Goal: Task Accomplishment & Management: Manage account settings

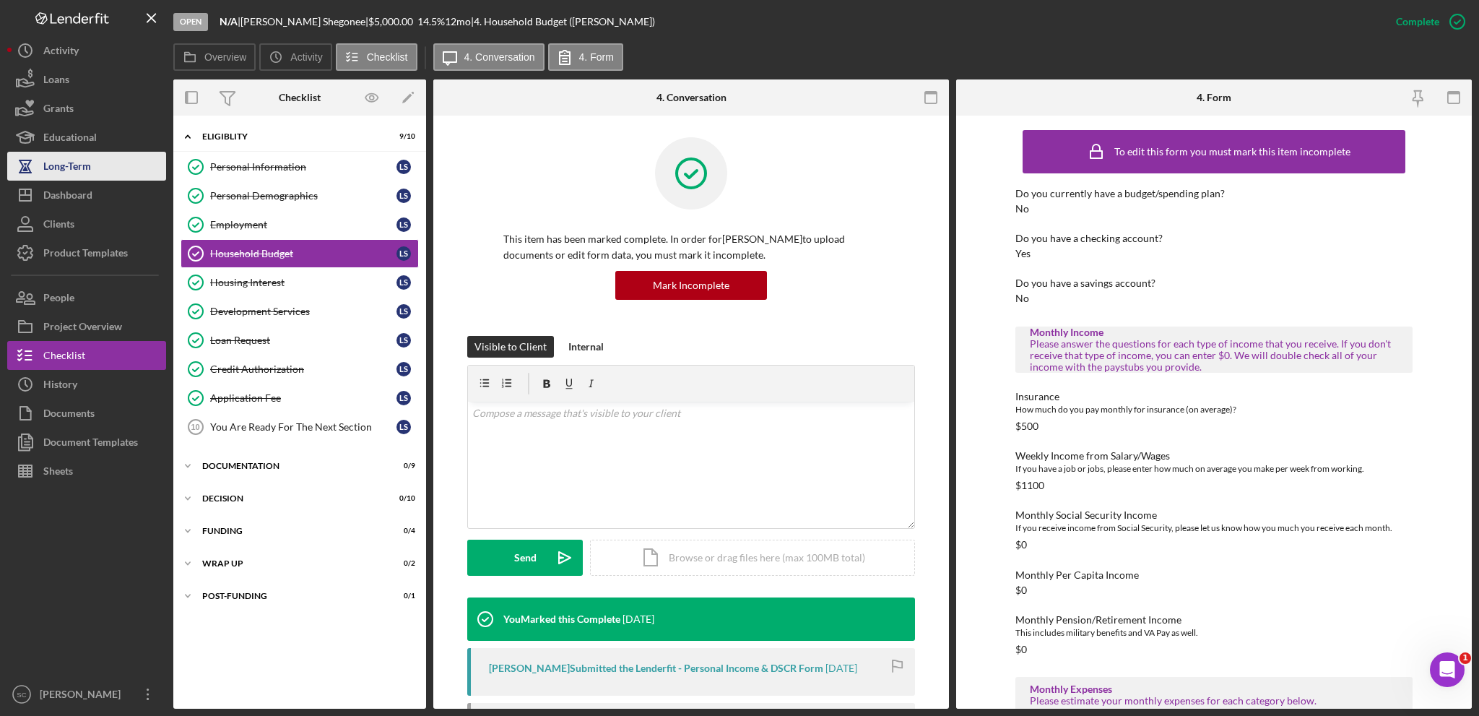
scroll to position [217, 0]
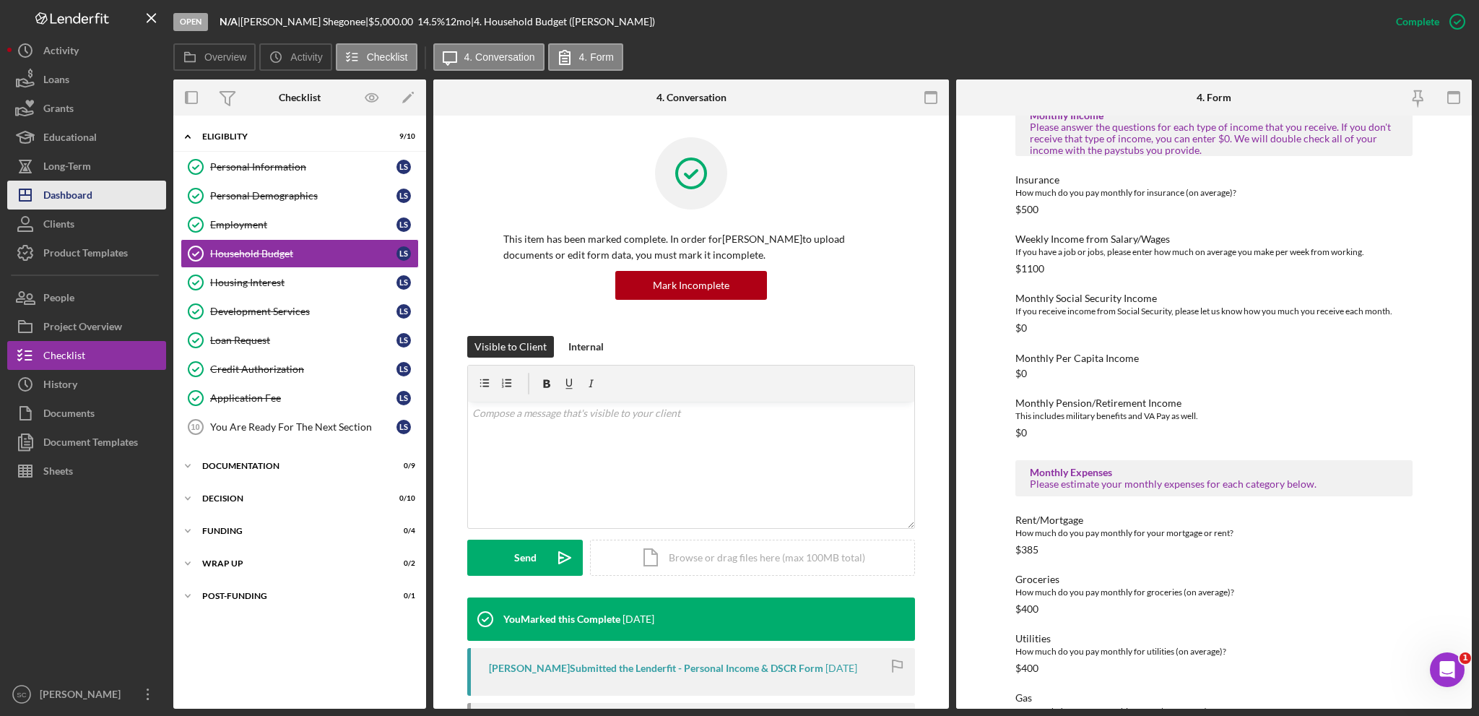
click at [73, 199] on div "Dashboard" at bounding box center [67, 197] width 49 height 32
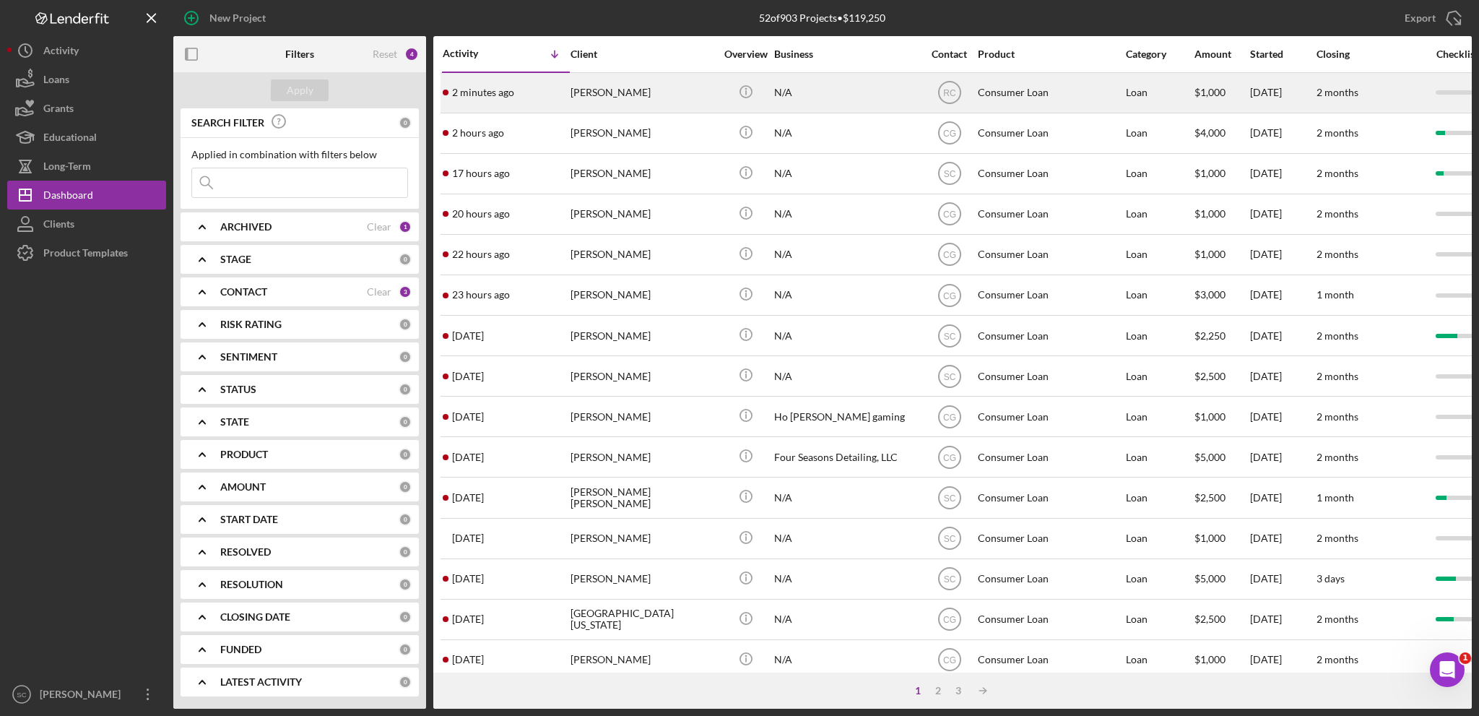
click at [617, 97] on div "[PERSON_NAME]" at bounding box center [643, 93] width 144 height 38
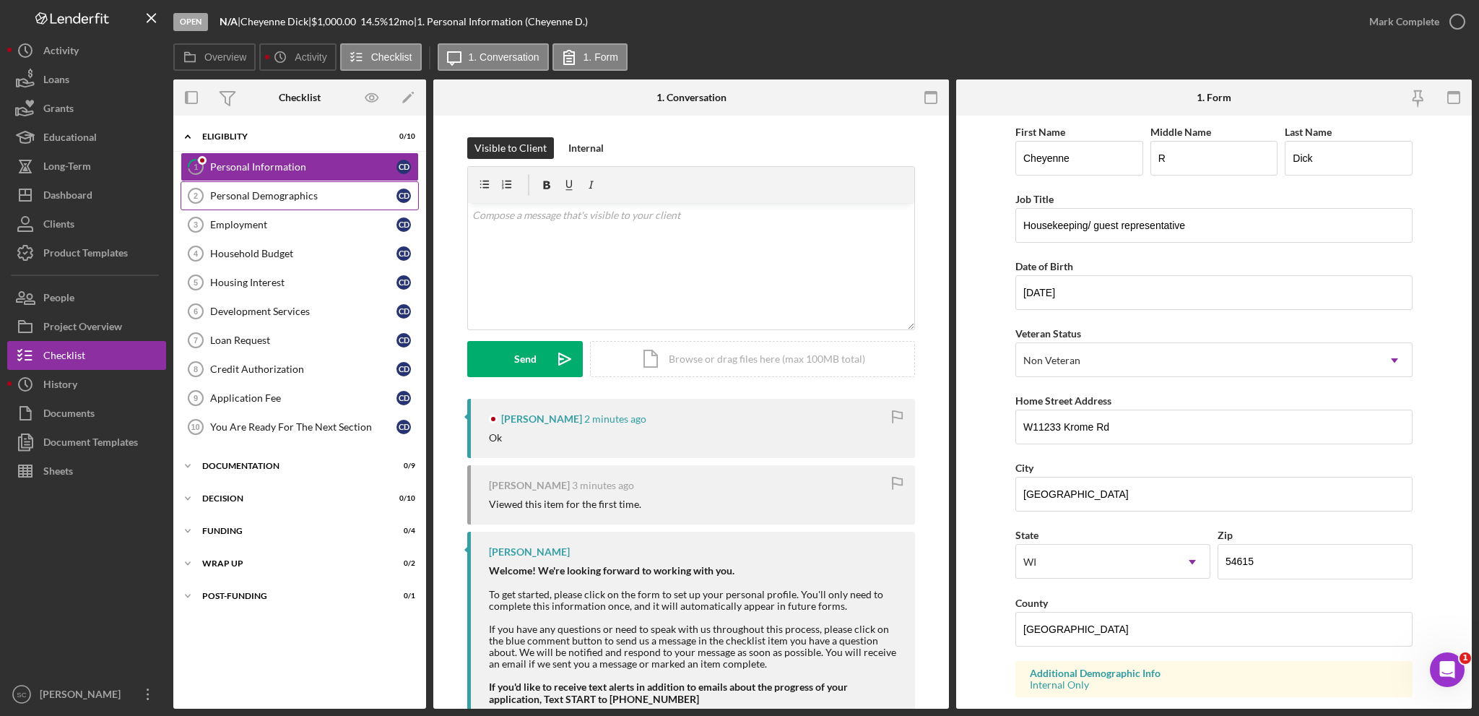
click at [274, 197] on div "Personal Demographics" at bounding box center [303, 196] width 186 height 12
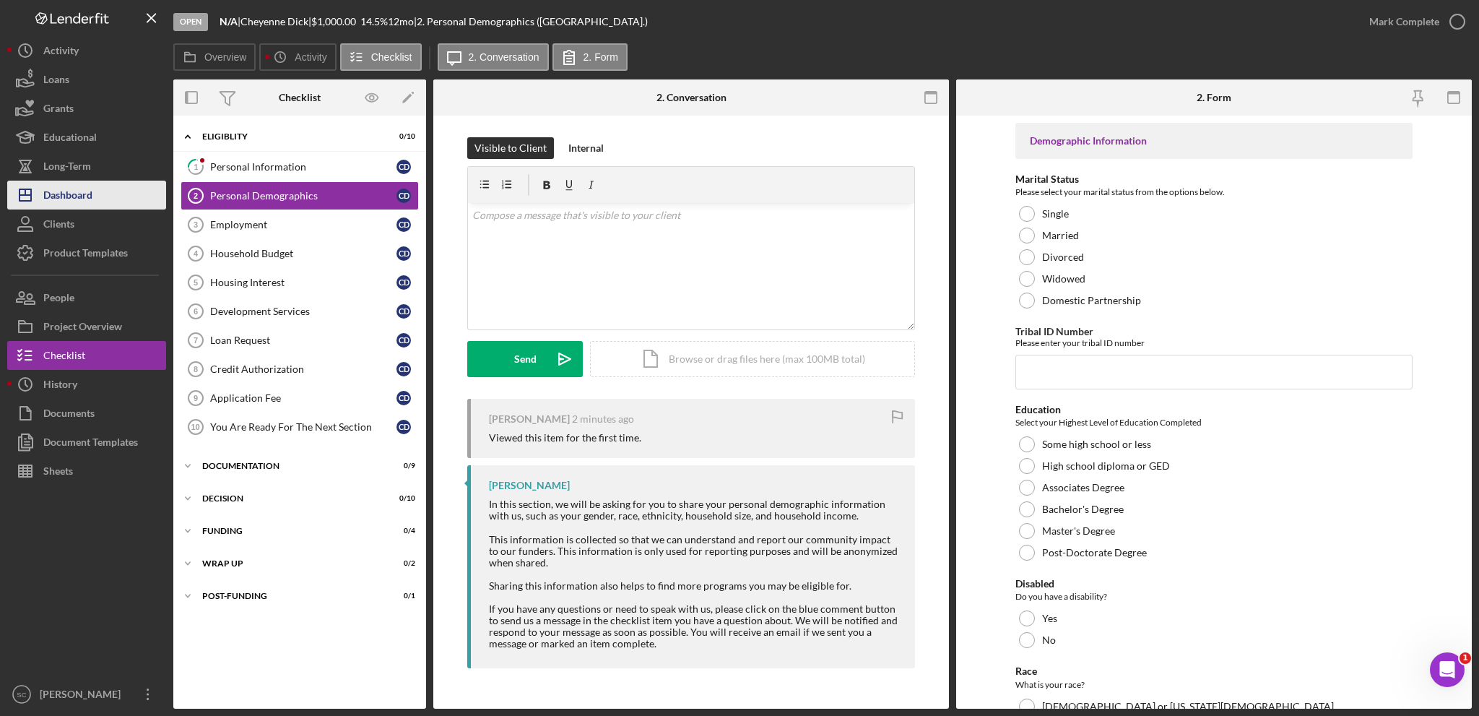
click at [75, 187] on div "Dashboard" at bounding box center [67, 197] width 49 height 32
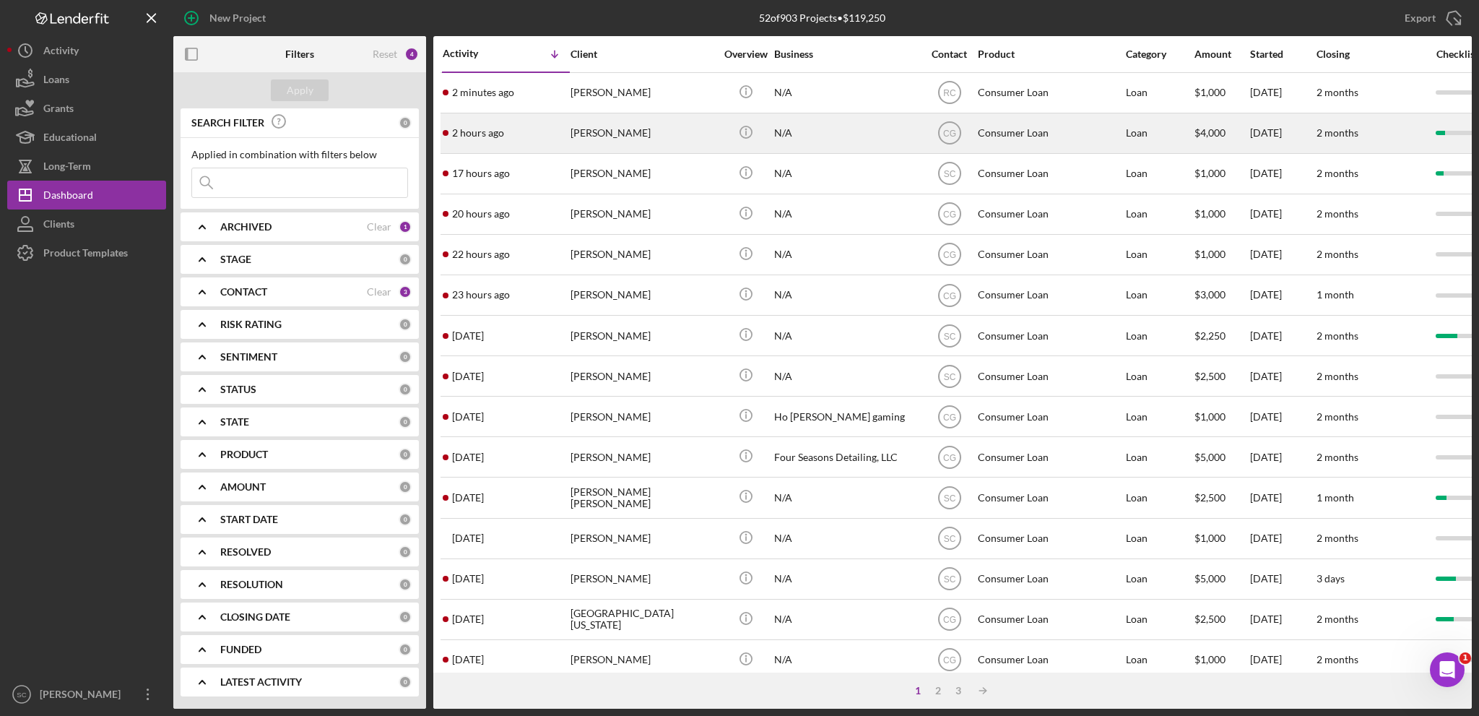
click at [616, 128] on div "[PERSON_NAME]" at bounding box center [643, 133] width 144 height 38
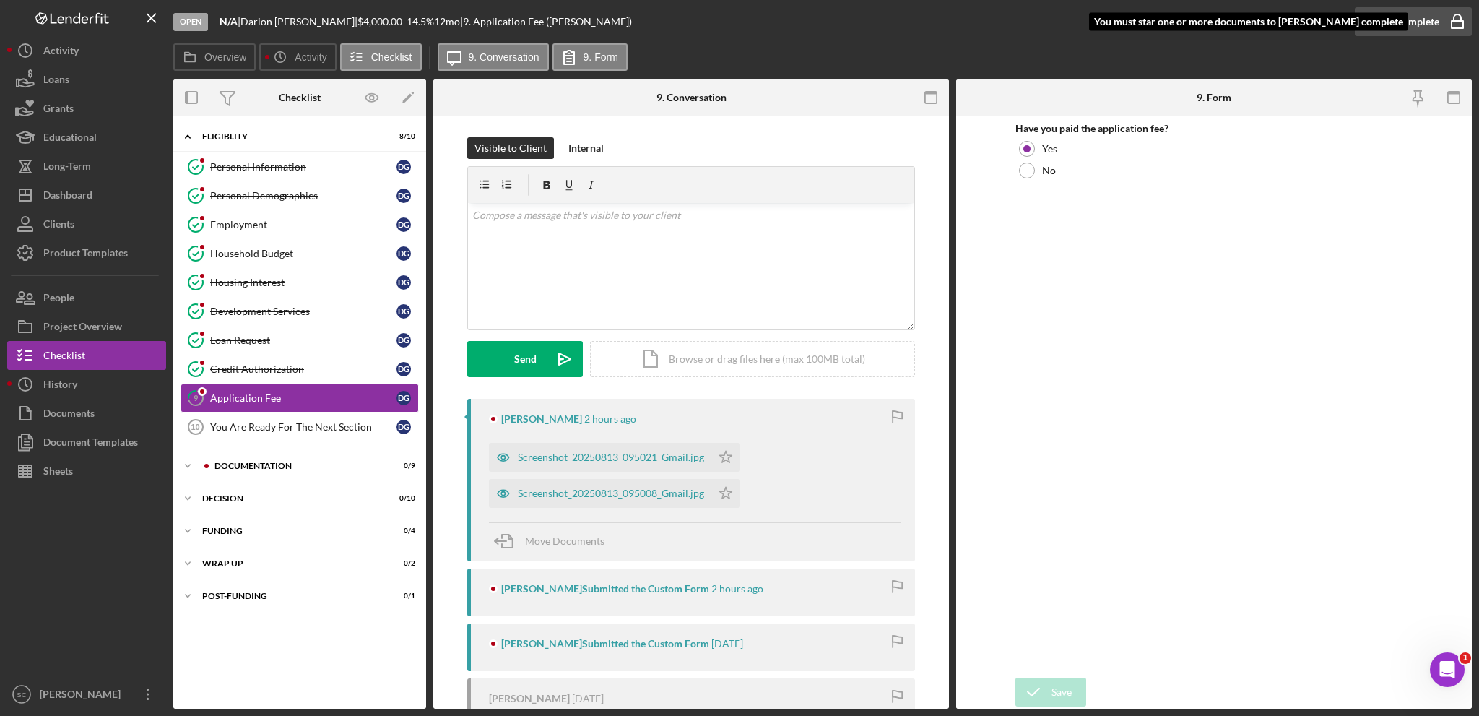
click at [1374, 21] on div "Mark Complete" at bounding box center [1404, 21] width 70 height 29
click at [243, 430] on div "You Are Ready For The Next Section" at bounding box center [303, 427] width 186 height 12
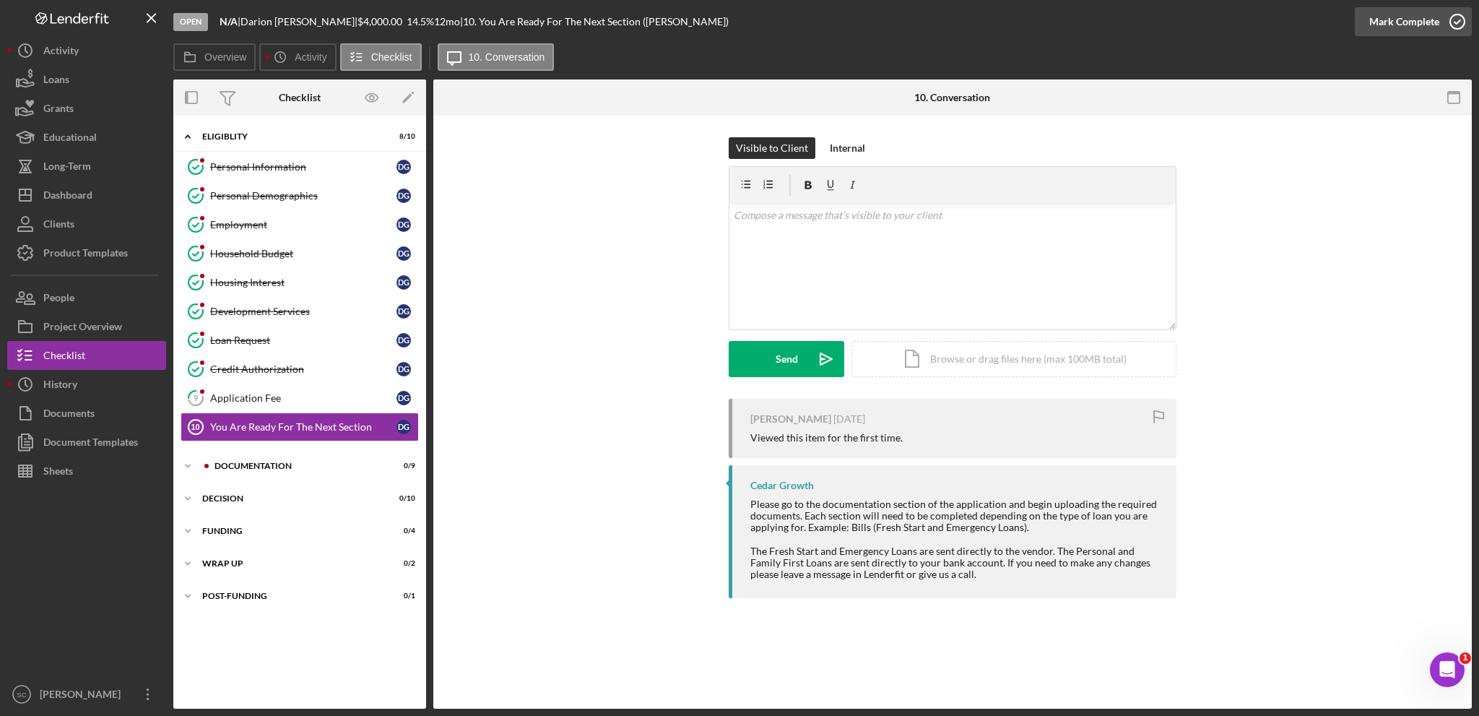
click at [1395, 22] on div "Mark Complete" at bounding box center [1404, 21] width 70 height 29
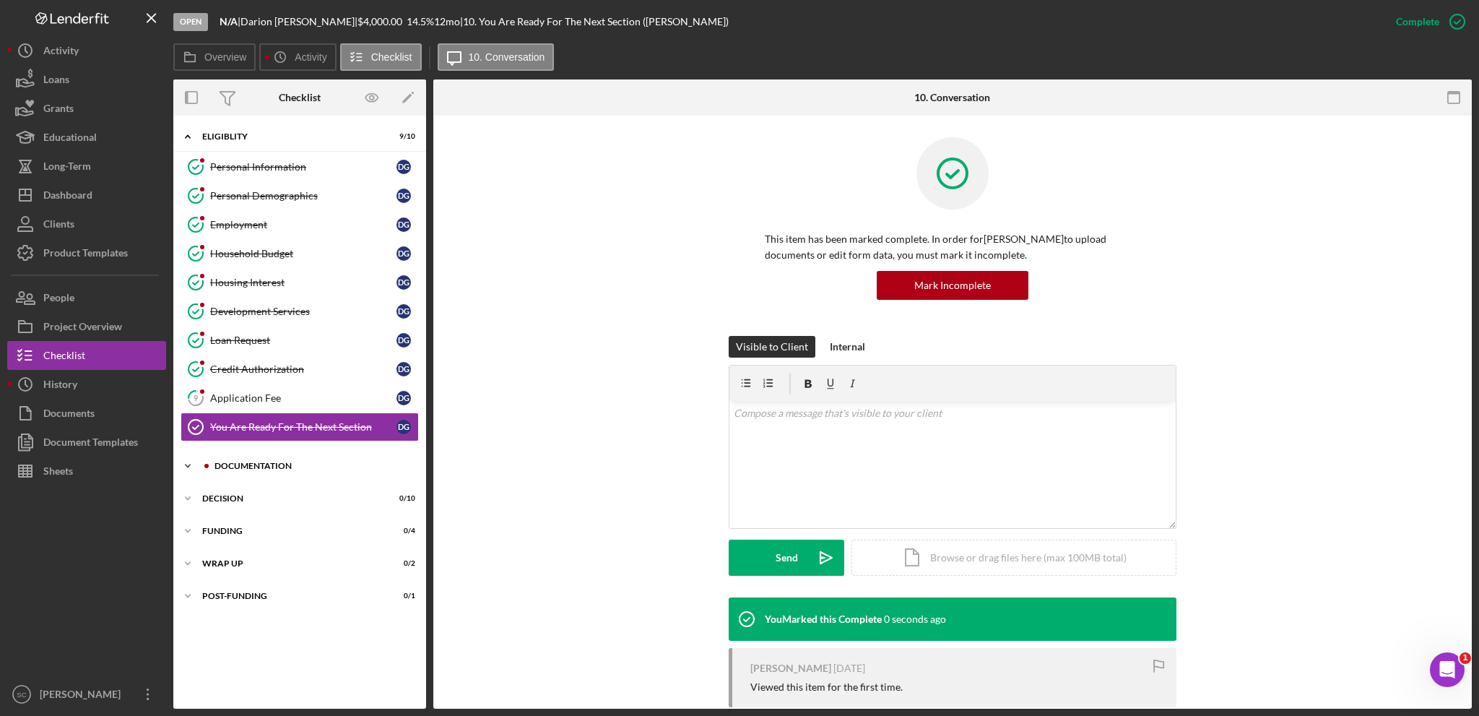
click at [186, 459] on icon "Icon/Expander" at bounding box center [187, 465] width 29 height 29
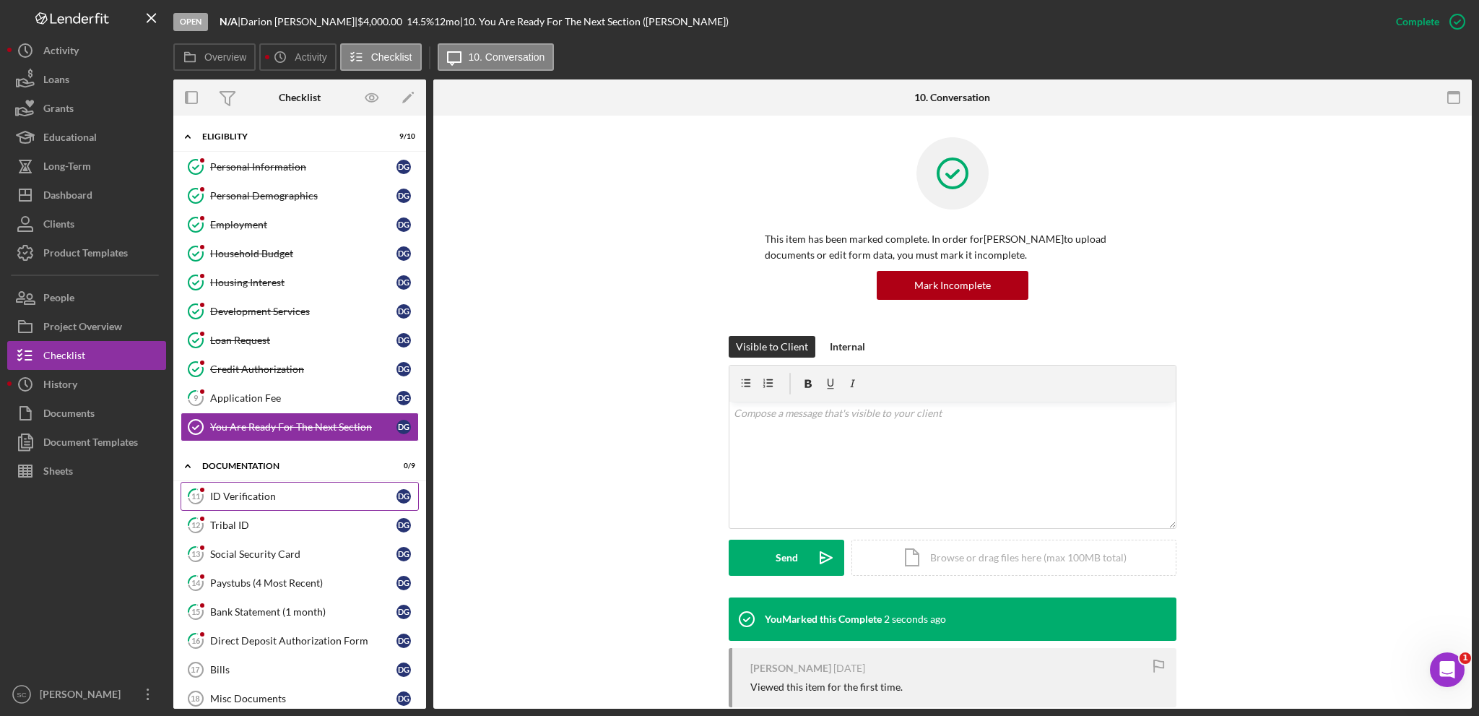
click at [225, 496] on div "ID Verification" at bounding box center [303, 496] width 186 height 12
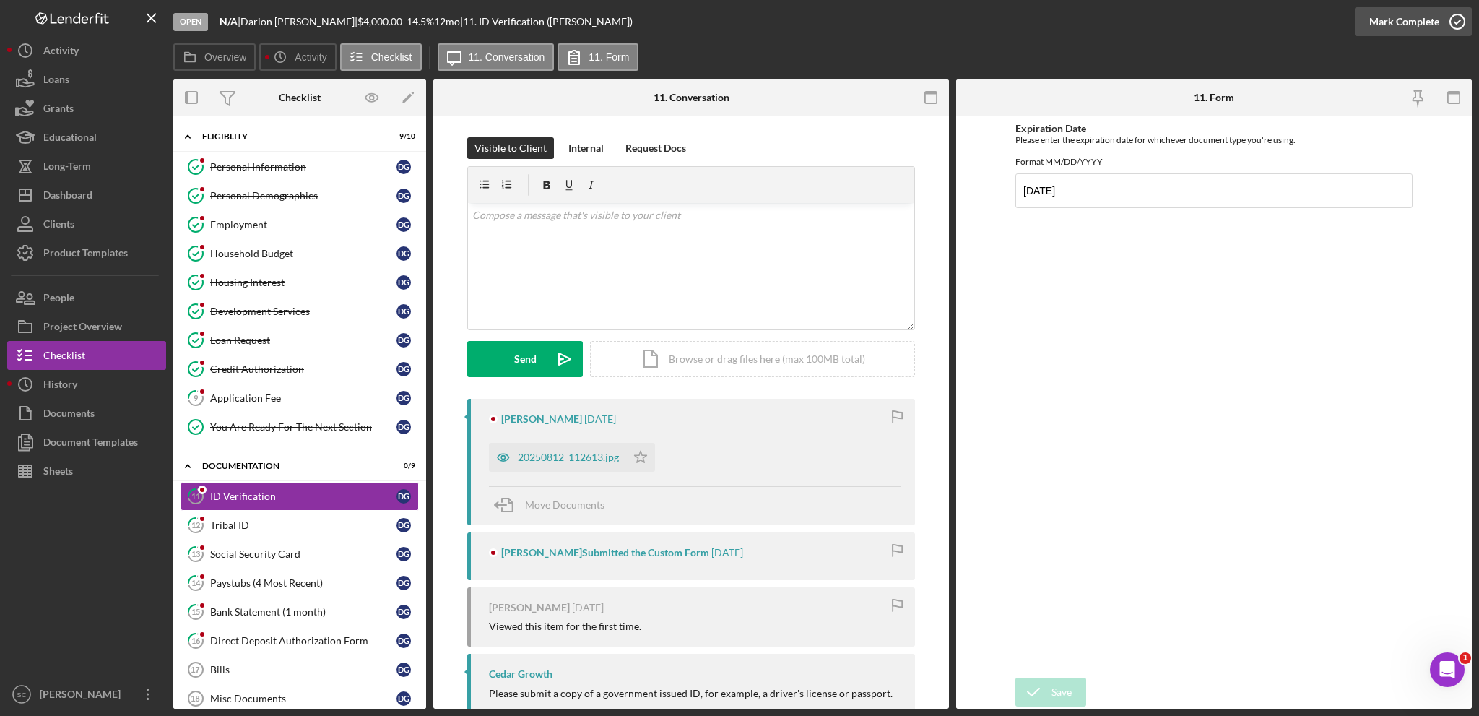
click at [1389, 27] on div "Mark Complete" at bounding box center [1404, 21] width 70 height 29
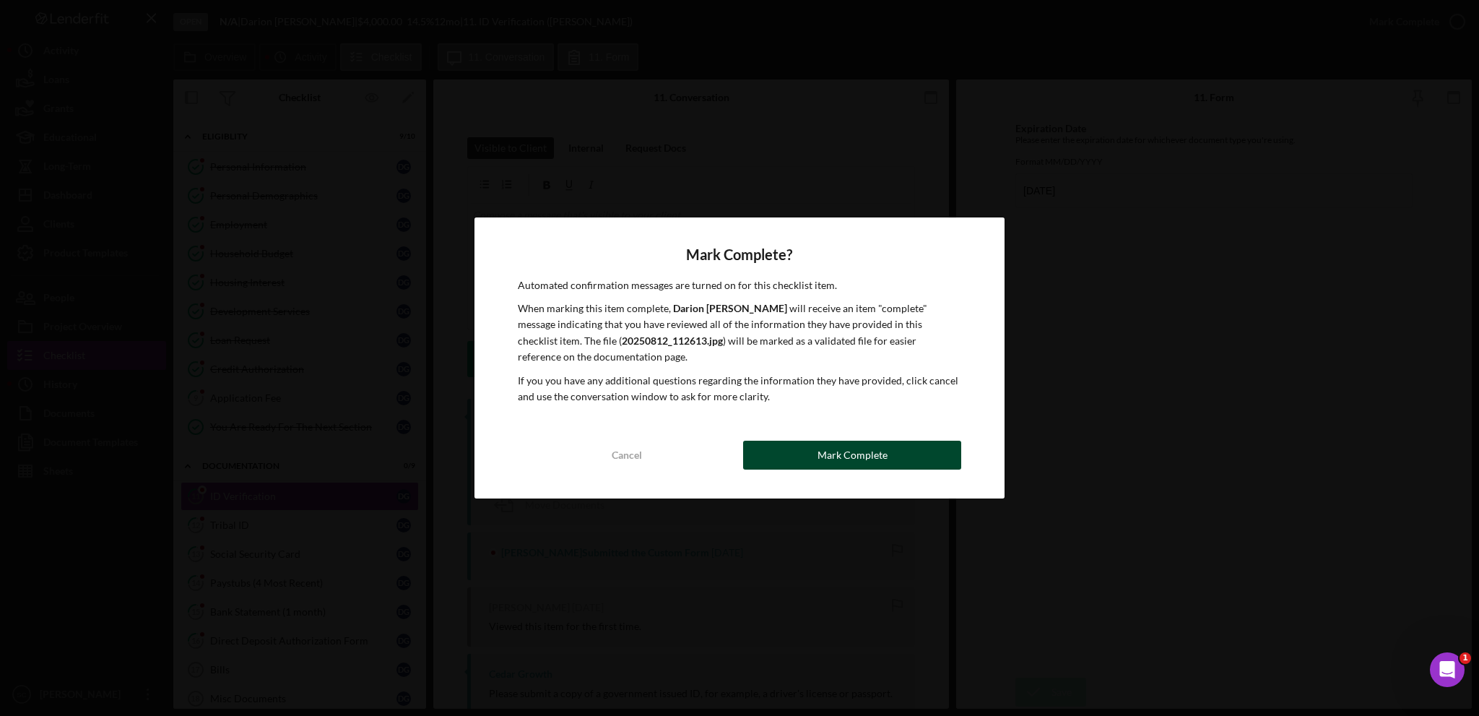
click at [871, 447] on div "Mark Complete" at bounding box center [853, 455] width 70 height 29
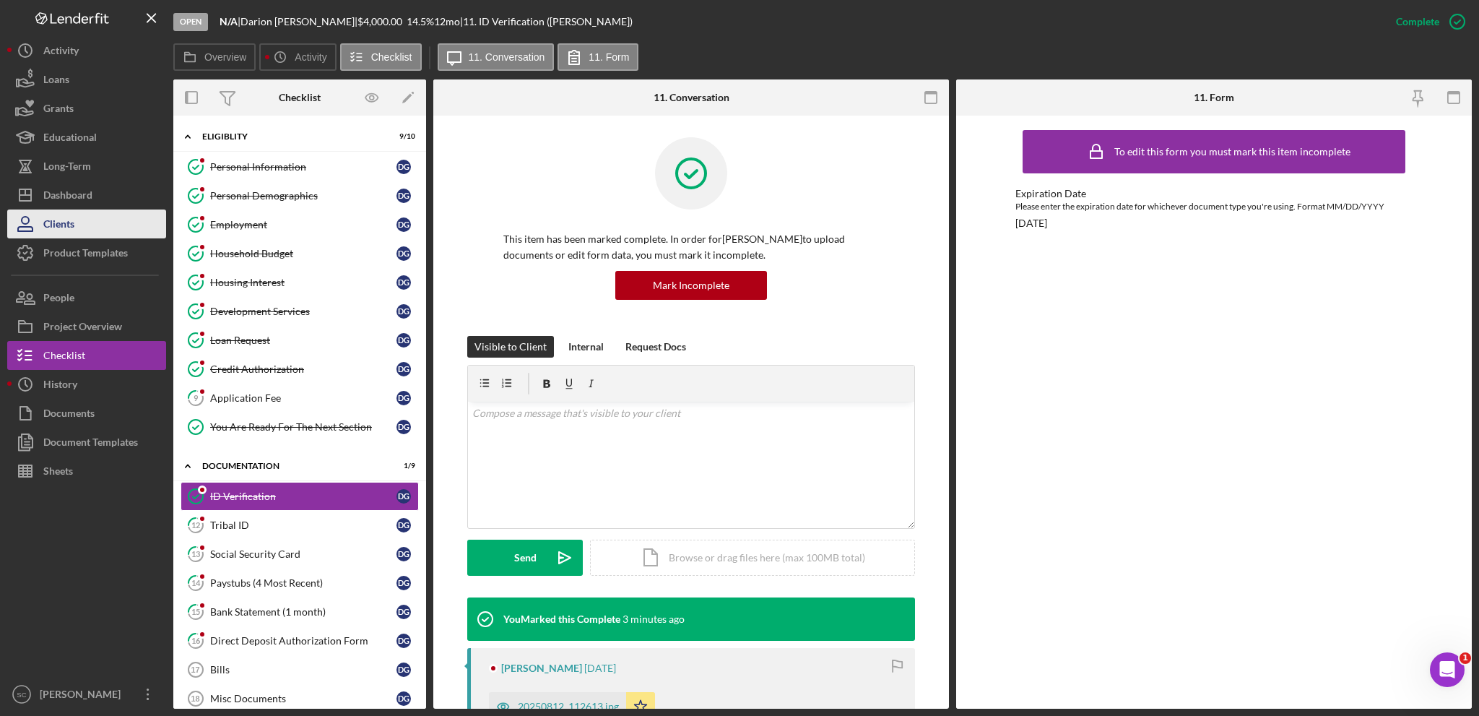
click at [72, 220] on div "Clients" at bounding box center [58, 225] width 31 height 32
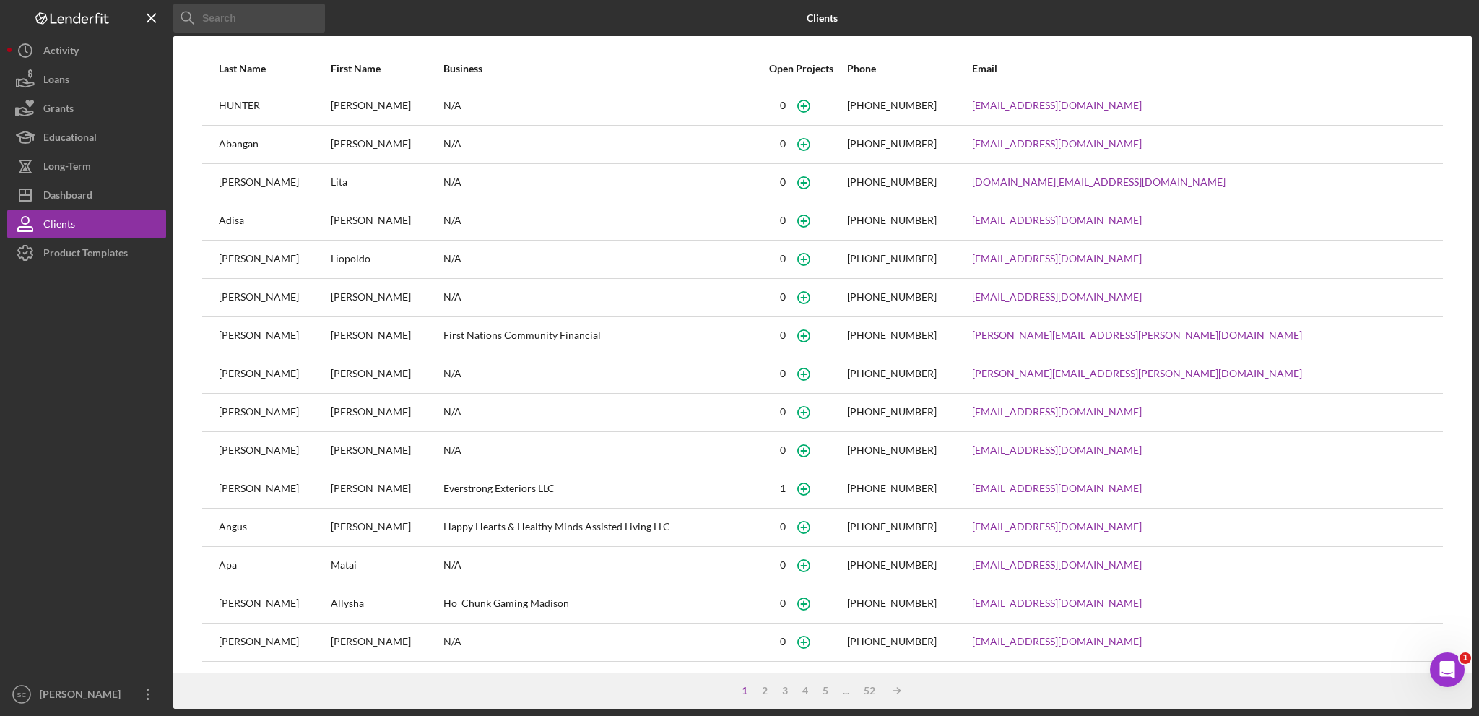
click at [258, 20] on input at bounding box center [249, 18] width 152 height 29
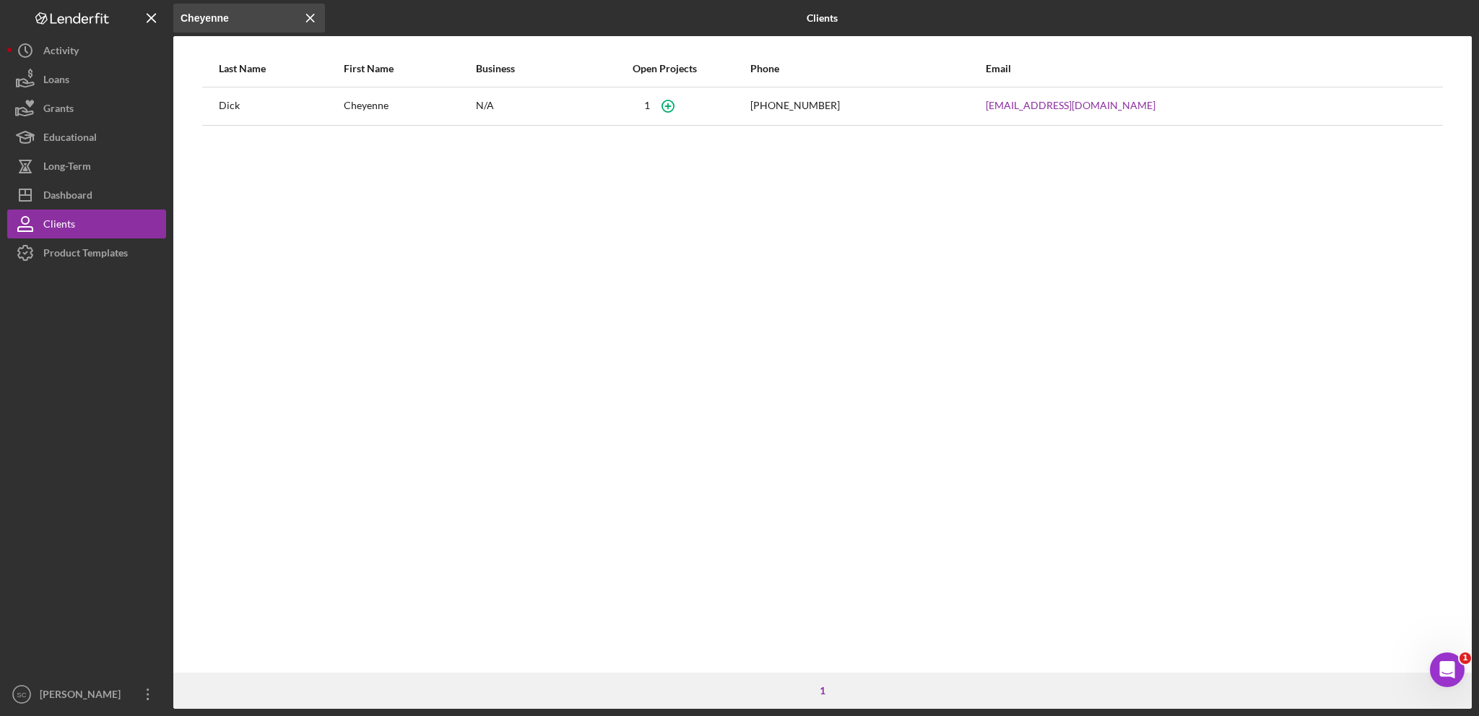
type input "Cheyenne"
click at [400, 103] on div "Cheyenne" at bounding box center [409, 106] width 131 height 36
click at [275, 106] on div "Dick" at bounding box center [280, 106] width 123 height 36
click at [95, 82] on button "Loans" at bounding box center [86, 79] width 159 height 29
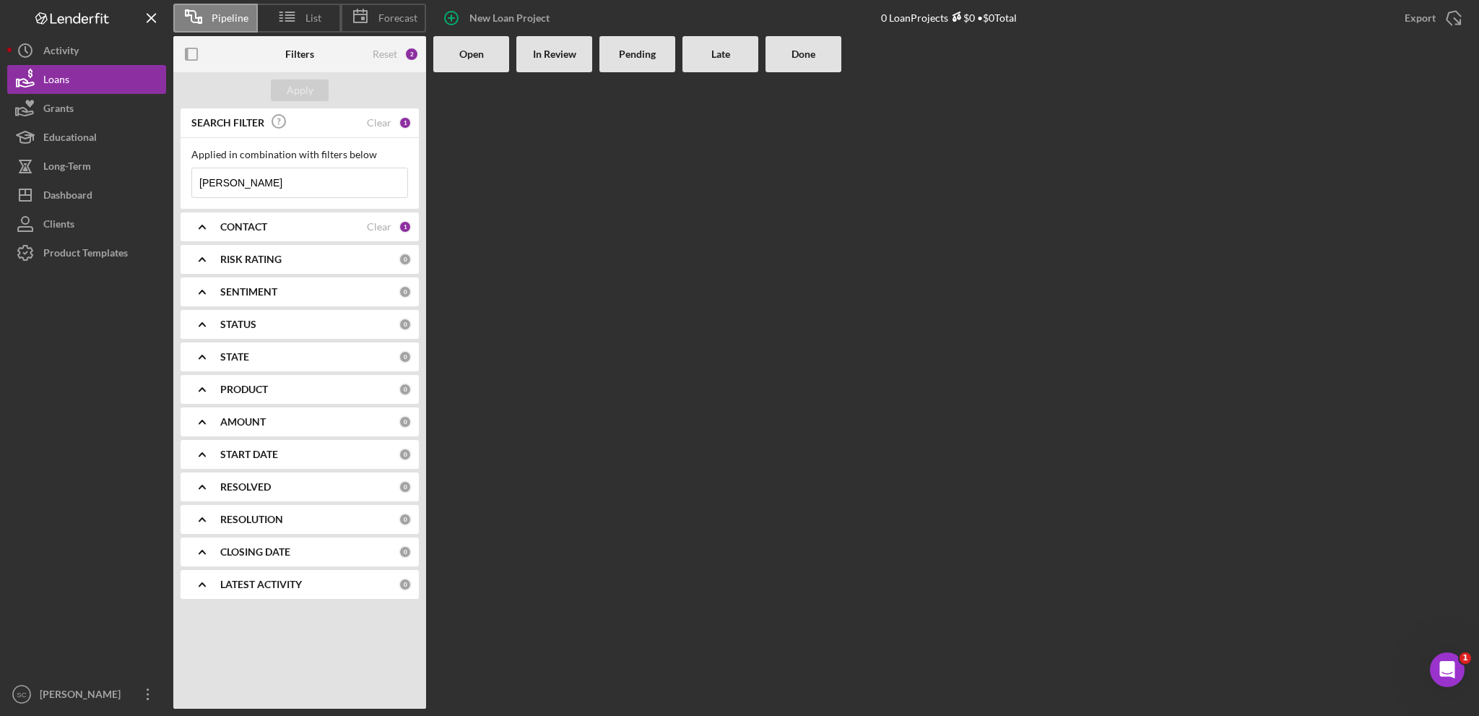
click at [222, 225] on b "CONTACT" at bounding box center [243, 227] width 47 height 12
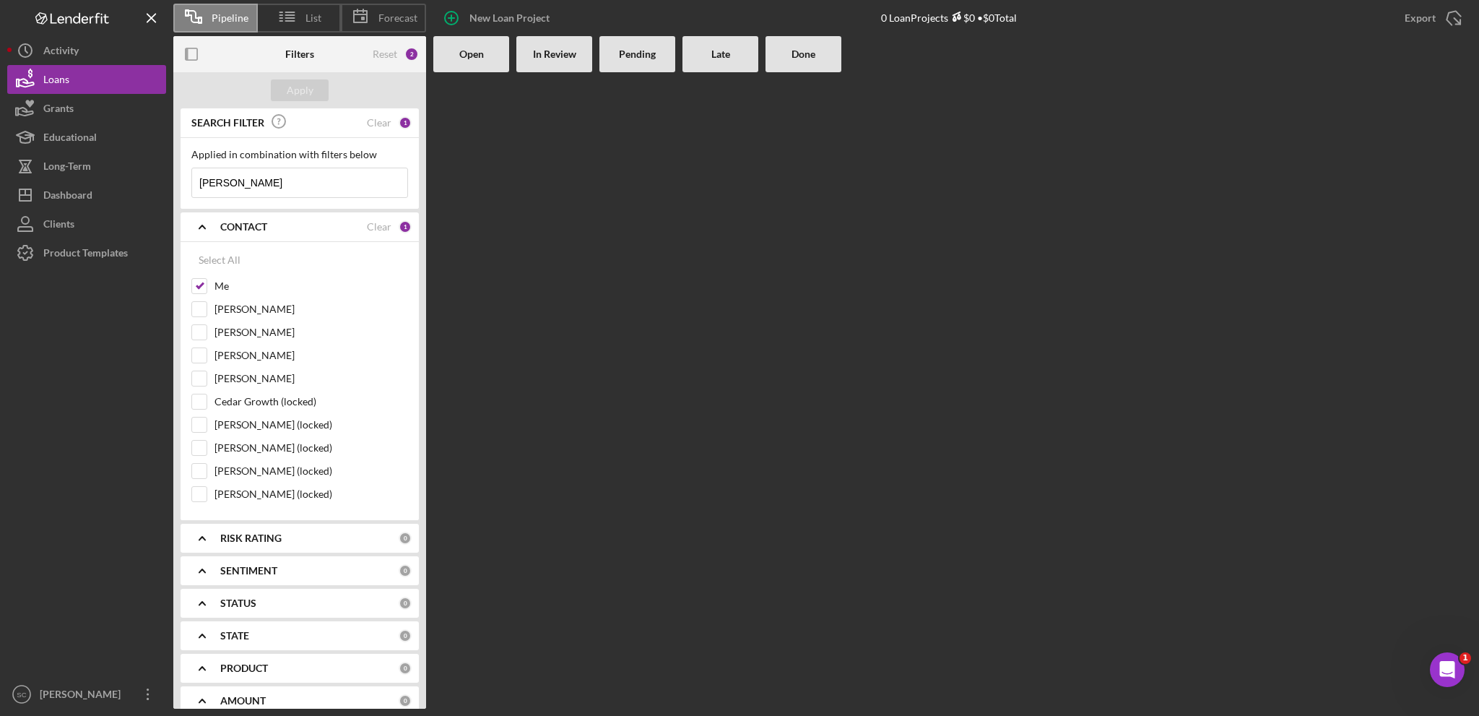
click at [204, 222] on icon "Icon/Expander" at bounding box center [202, 227] width 36 height 36
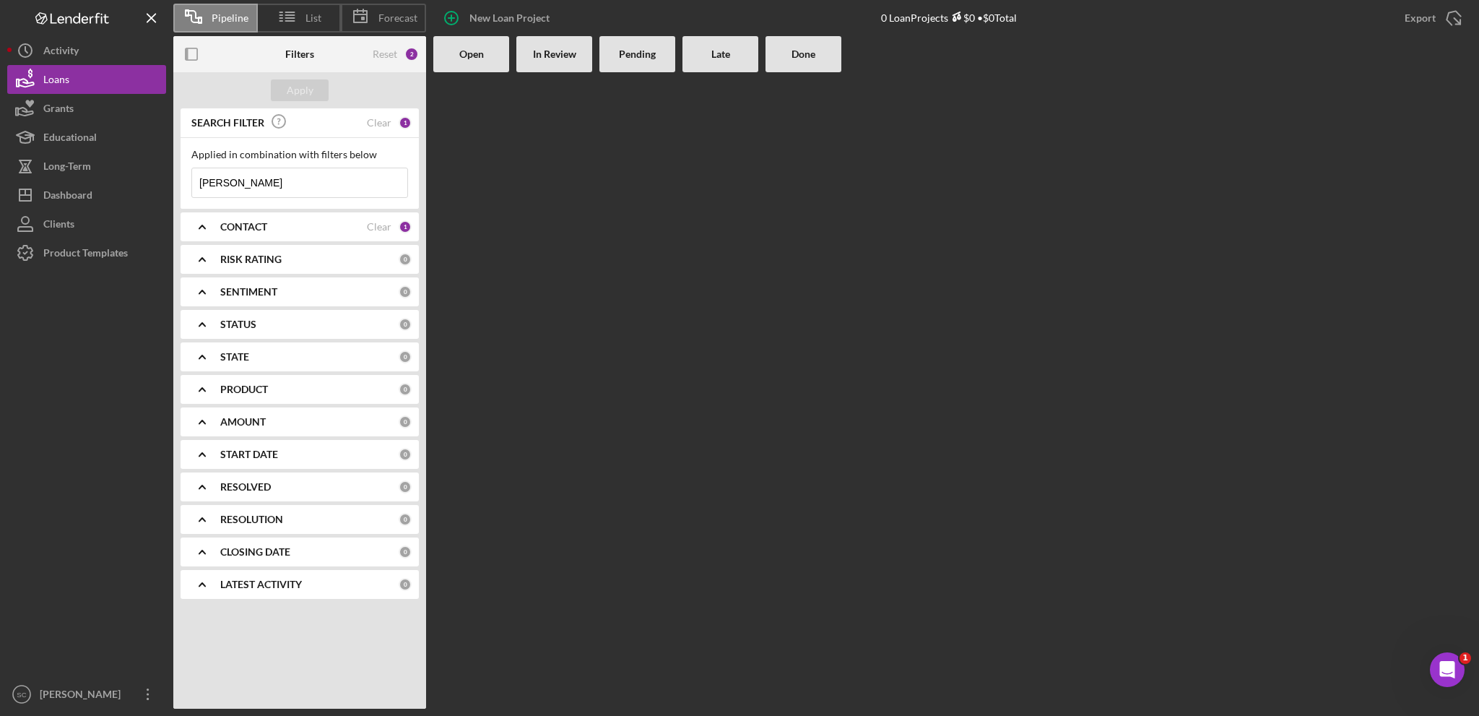
drag, startPoint x: 284, startPoint y: 184, endPoint x: 188, endPoint y: 184, distance: 96.1
click at [188, 185] on div "Applied in combination with filters below [PERSON_NAME] Icon/Menu Close" at bounding box center [300, 173] width 238 height 71
type input "[PERSON_NAME]"
click at [802, 58] on b "Done" at bounding box center [804, 54] width 24 height 12
click at [802, 57] on b "Done" at bounding box center [804, 54] width 24 height 12
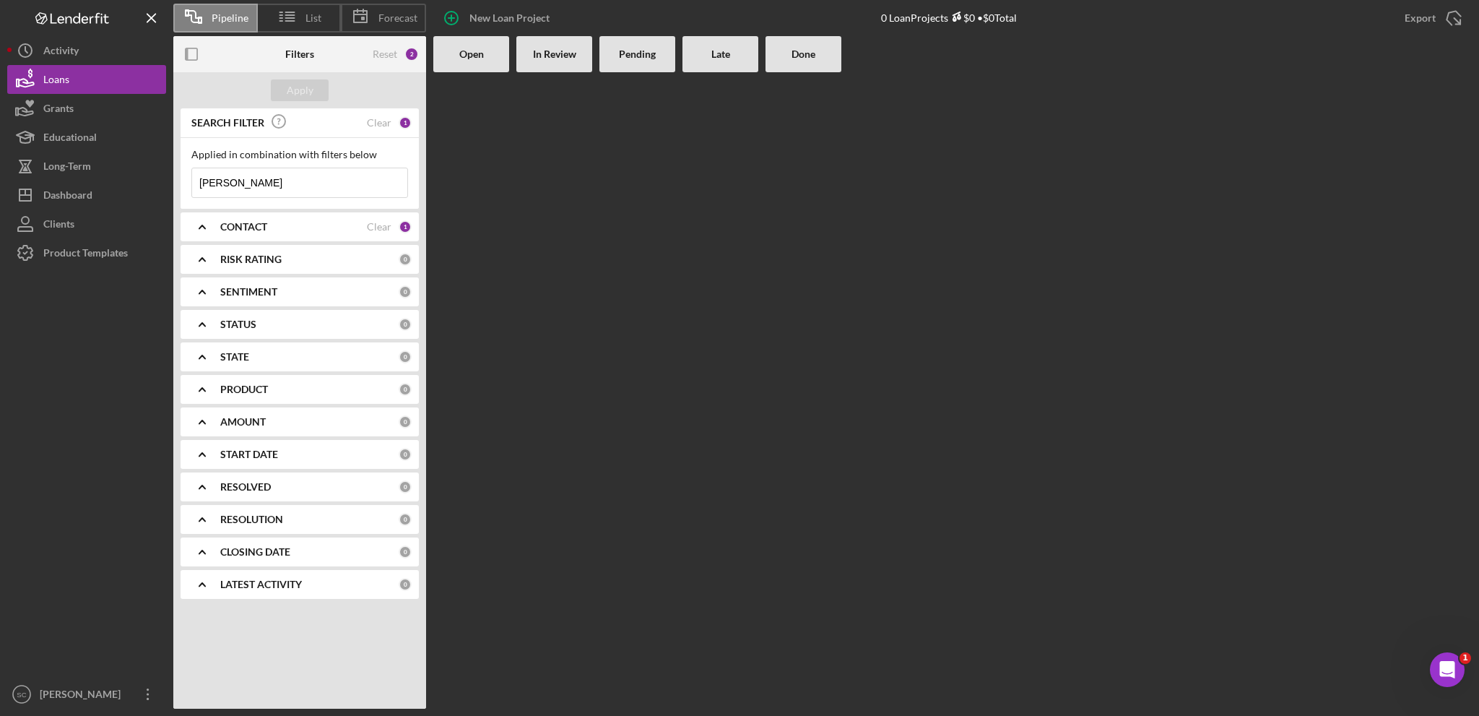
click at [202, 583] on polyline at bounding box center [202, 584] width 6 height 3
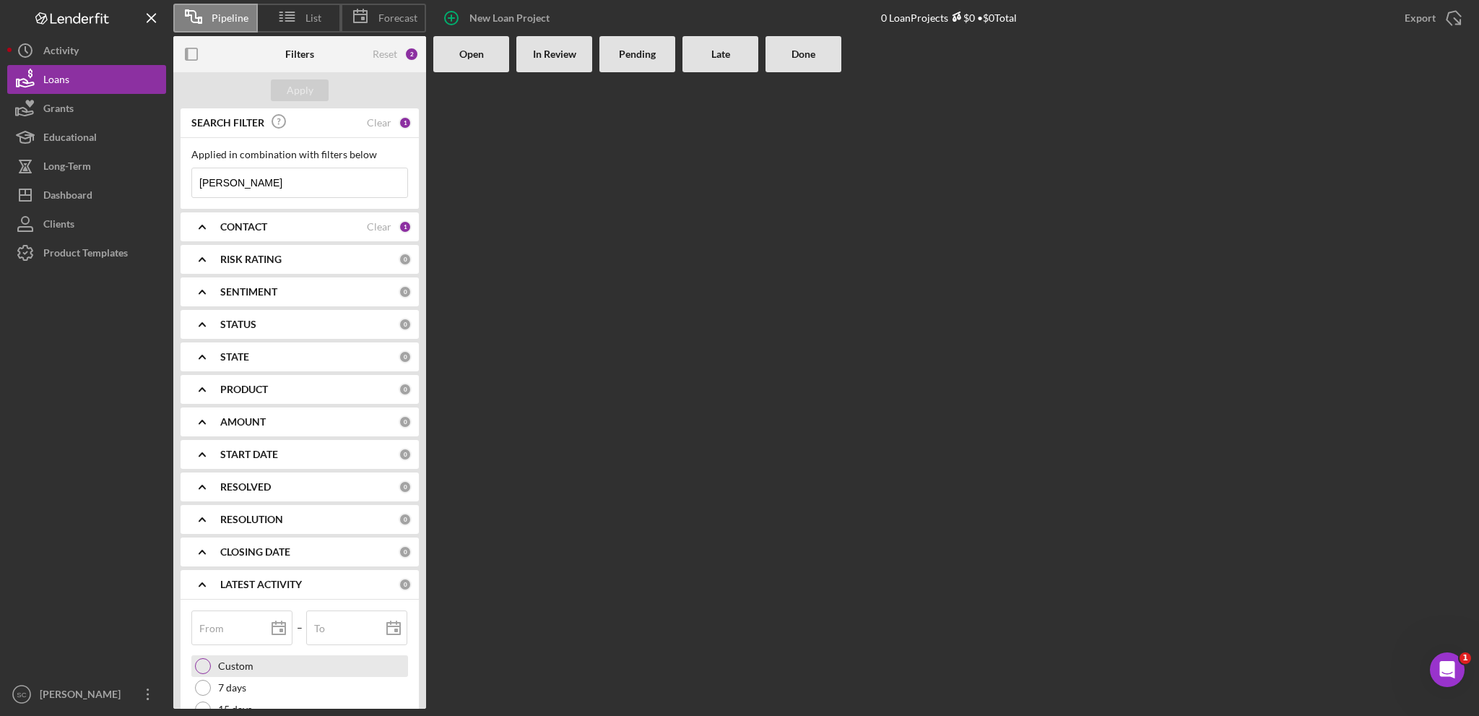
scroll to position [111, 0]
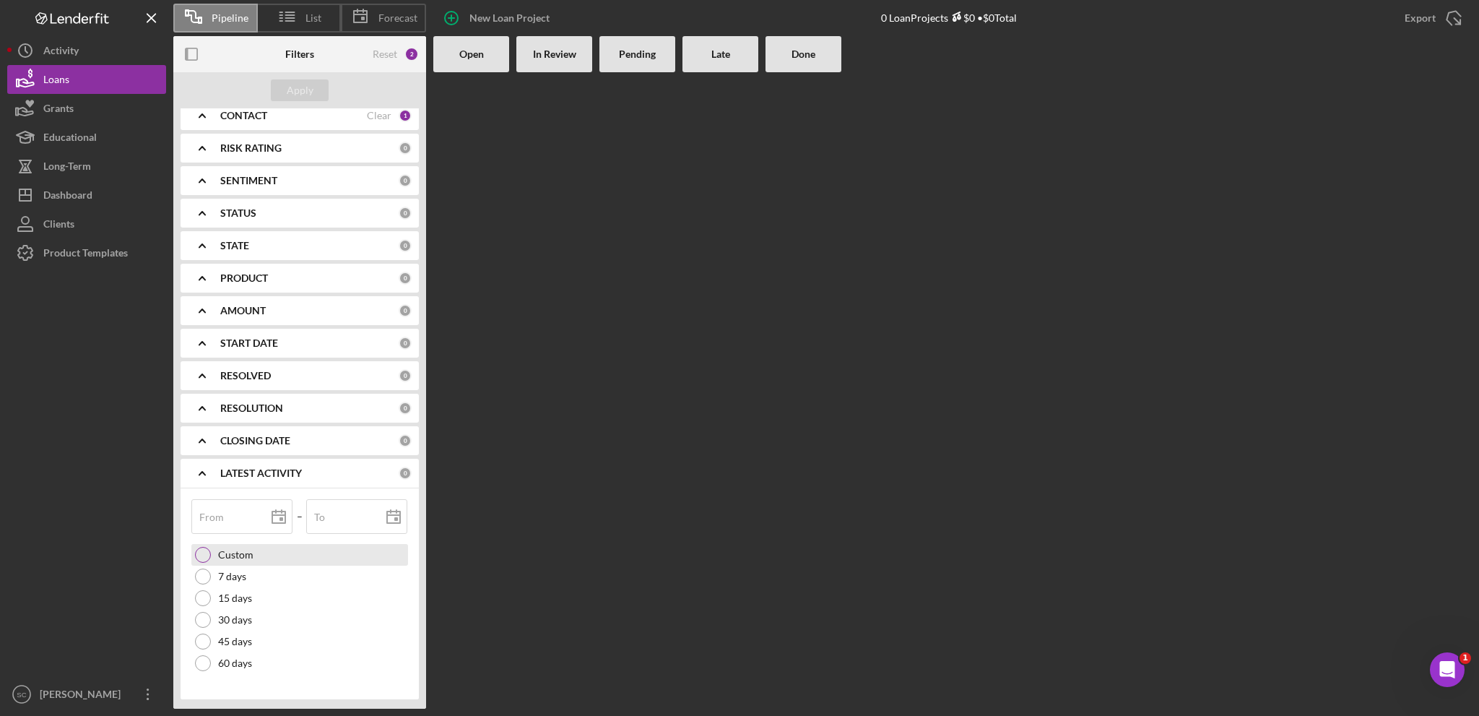
click at [198, 548] on div at bounding box center [203, 555] width 16 height 16
click at [266, 519] on icon at bounding box center [279, 517] width 36 height 36
type input "[DATE]"
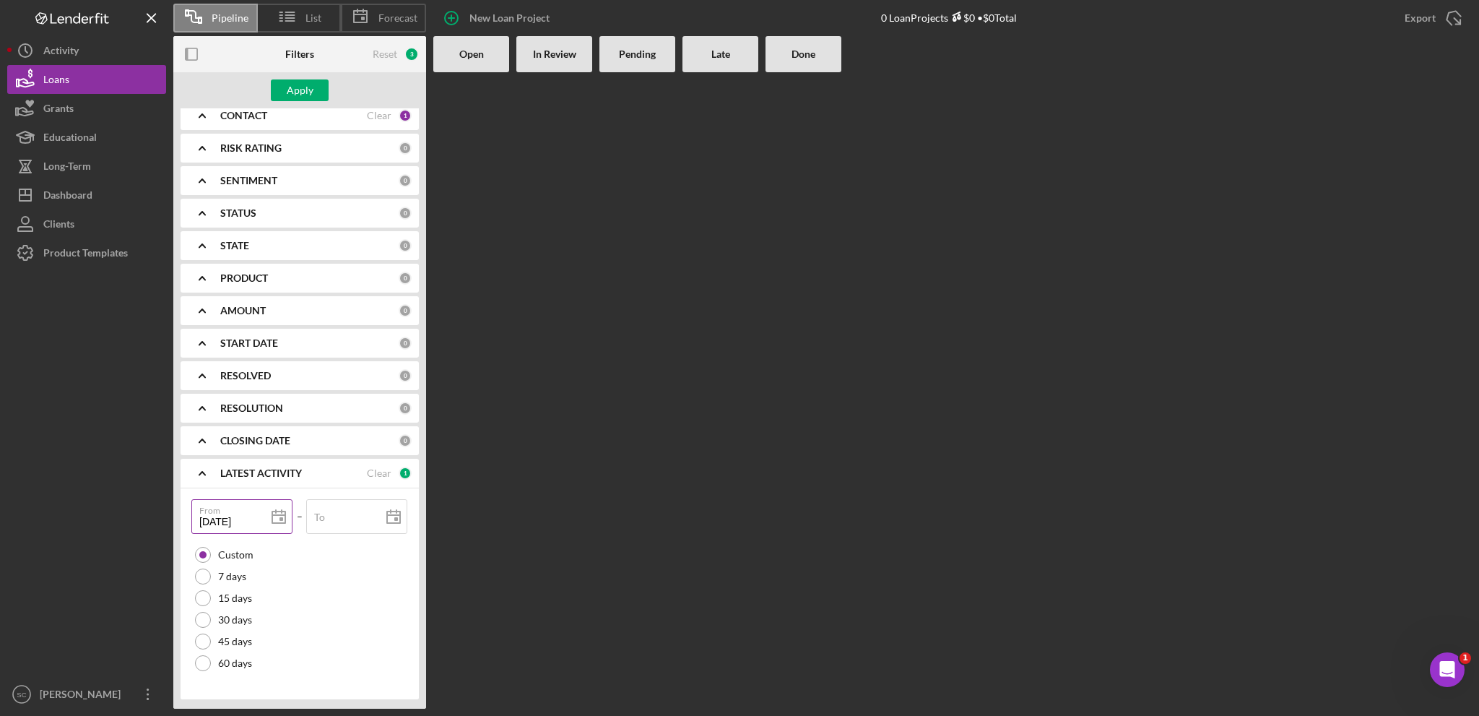
type input "[DATE]"
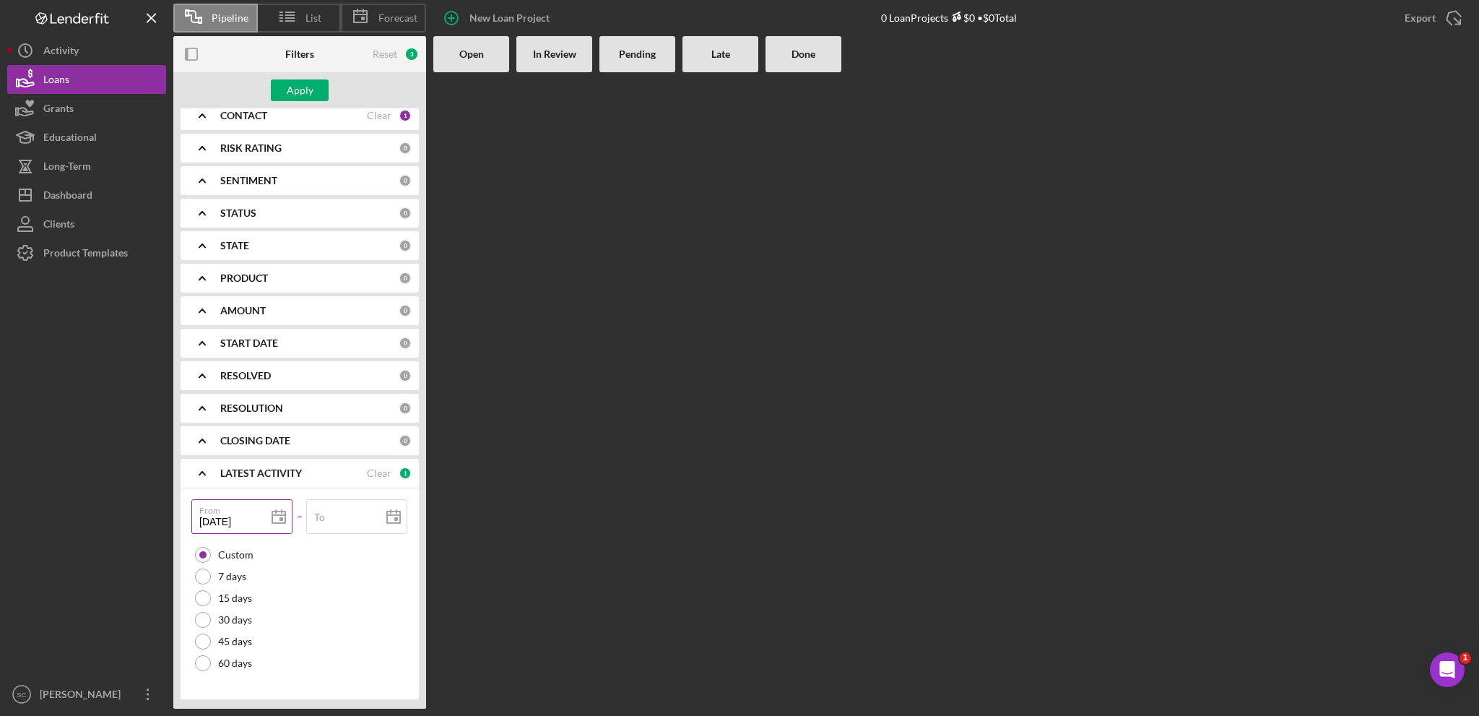
type input "[DATE]"
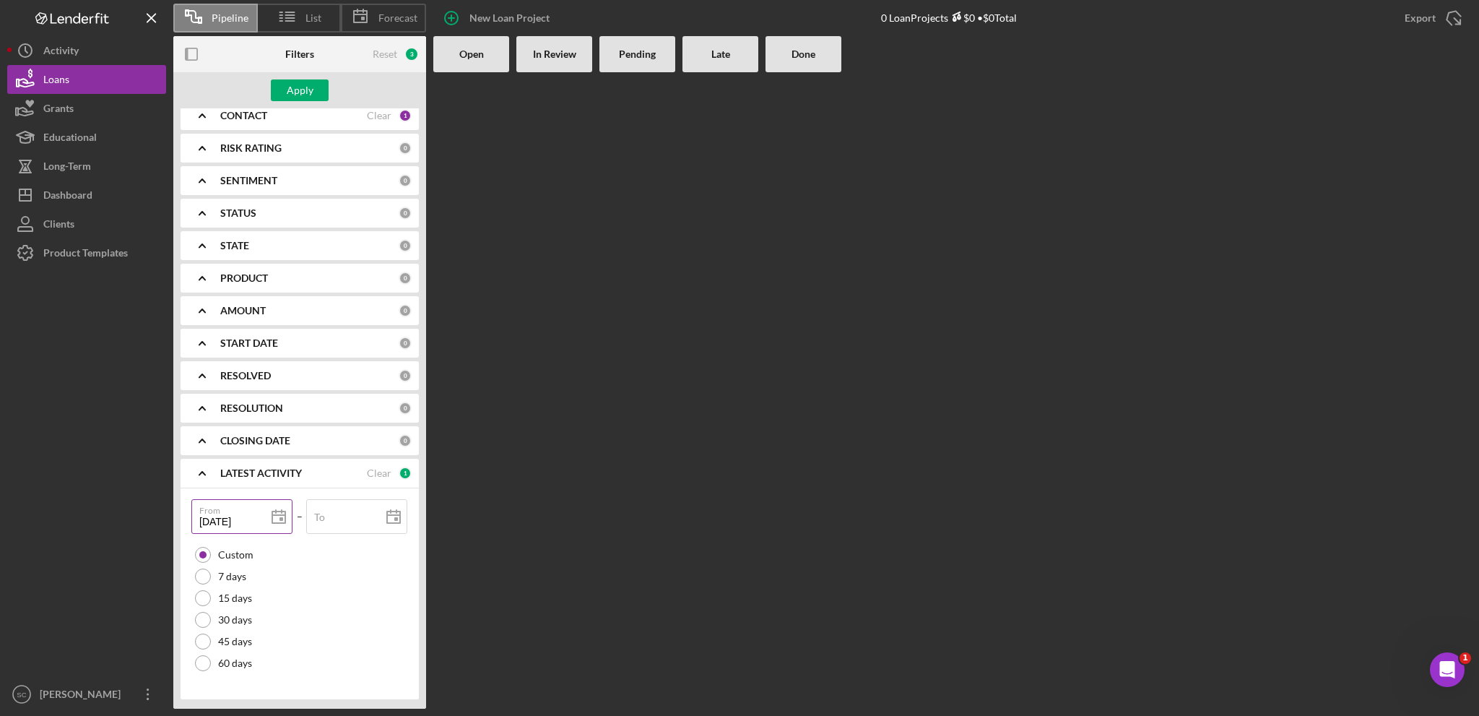
type input "[DATE]"
click at [285, 515] on line at bounding box center [278, 515] width 13 height 0
type input "[DATE]"
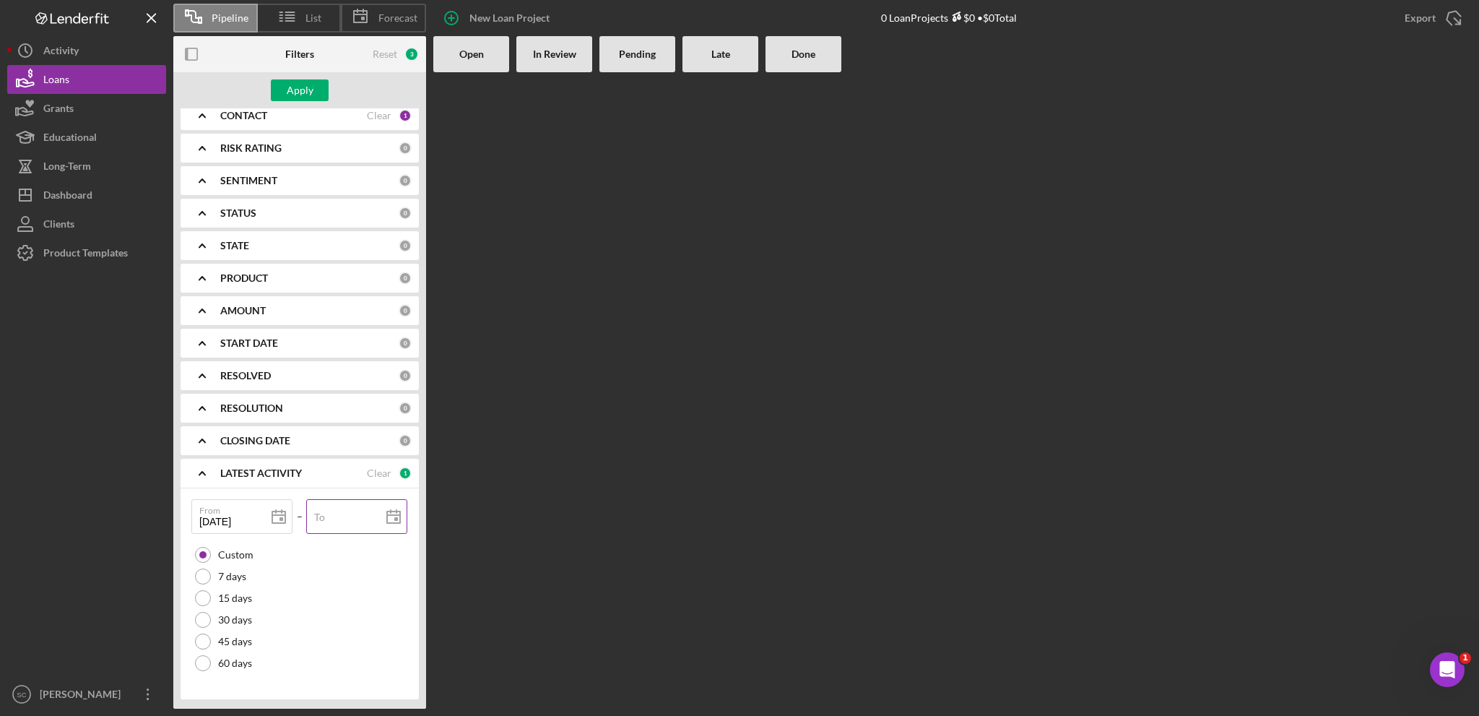
type input "[DATE]"
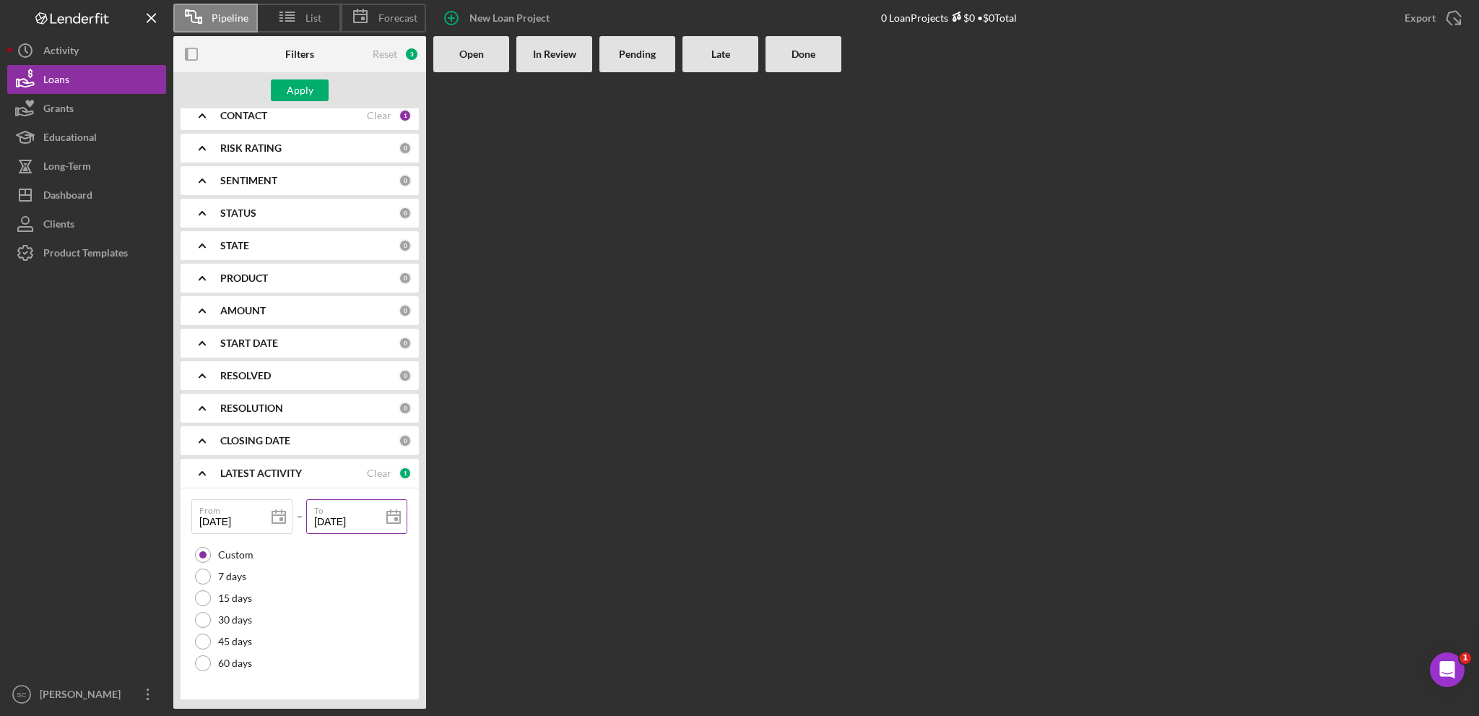
type input "[DATE]"
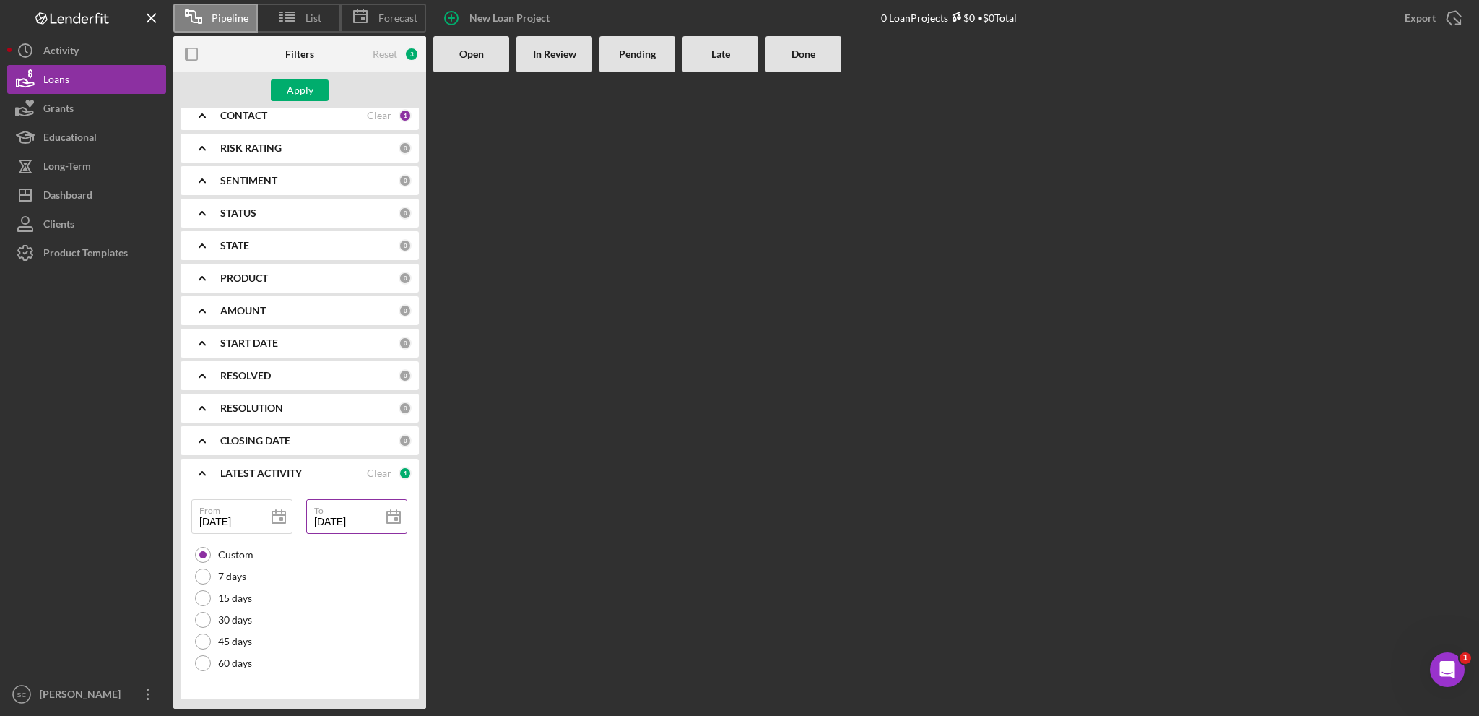
type input "[DATE]"
click at [298, 92] on div "Apply" at bounding box center [300, 90] width 27 height 22
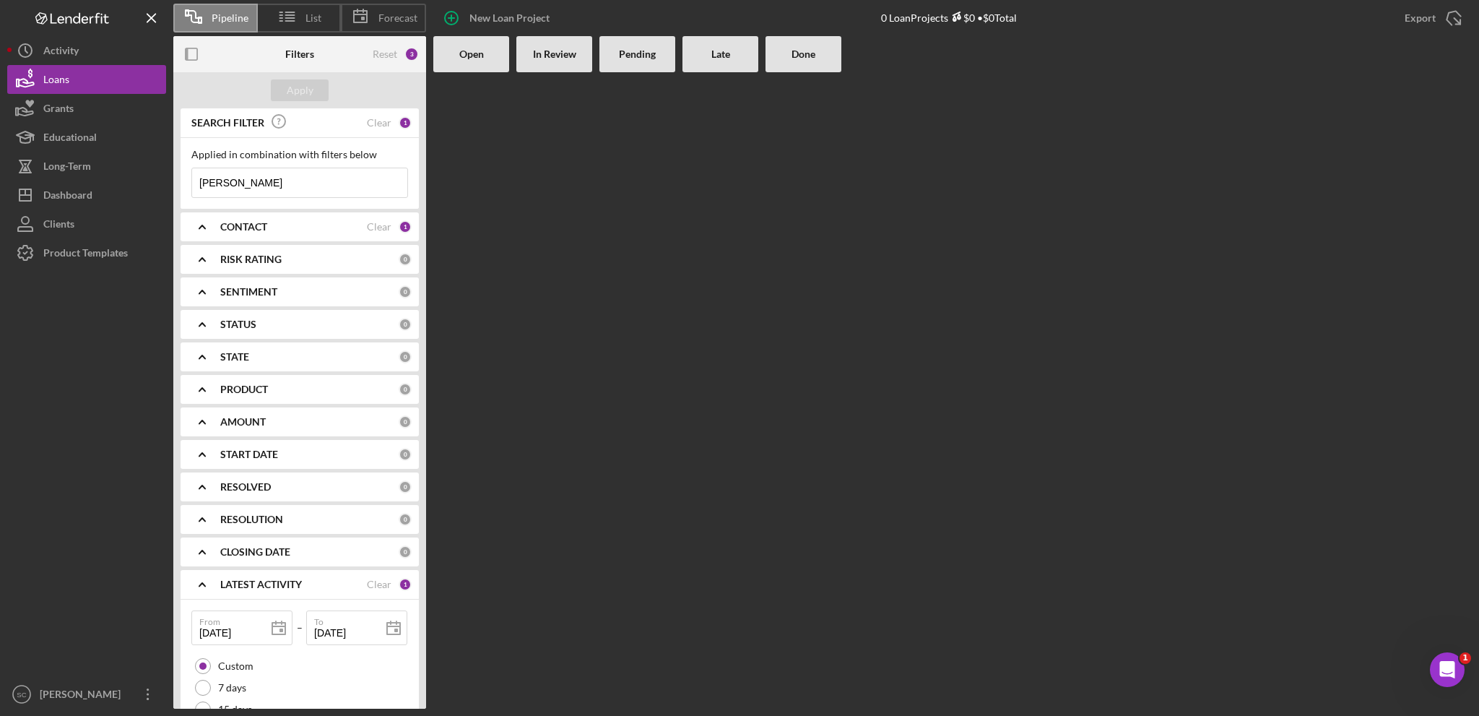
click at [289, 188] on input "[PERSON_NAME]" at bounding box center [299, 182] width 215 height 29
click at [295, 178] on input "[PERSON_NAME]" at bounding box center [299, 182] width 215 height 29
drag, startPoint x: 278, startPoint y: 178, endPoint x: 188, endPoint y: 186, distance: 89.9
click at [192, 187] on input "[PERSON_NAME]" at bounding box center [299, 182] width 215 height 29
type input "Cheyenne"
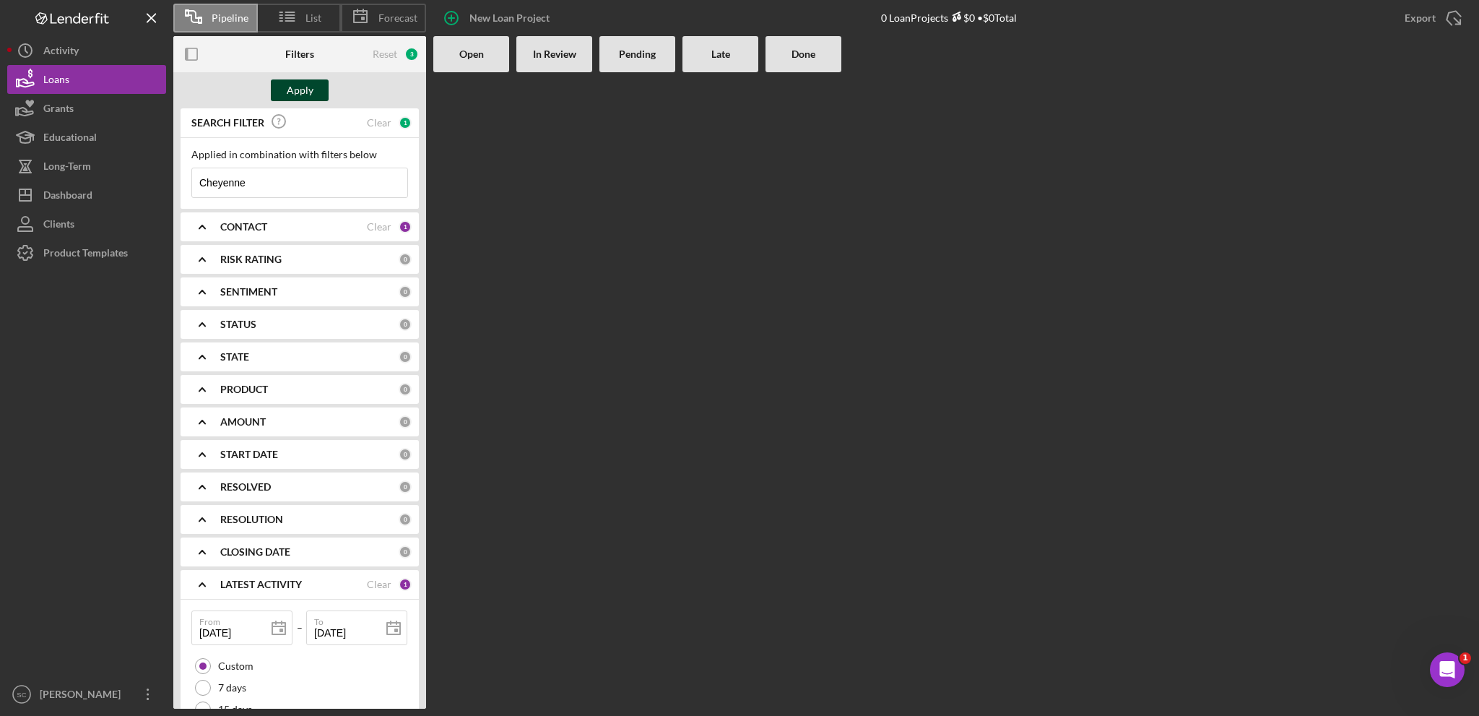
click at [323, 84] on button "Apply" at bounding box center [300, 90] width 58 height 22
click at [199, 485] on icon "Icon/Expander" at bounding box center [202, 487] width 36 height 36
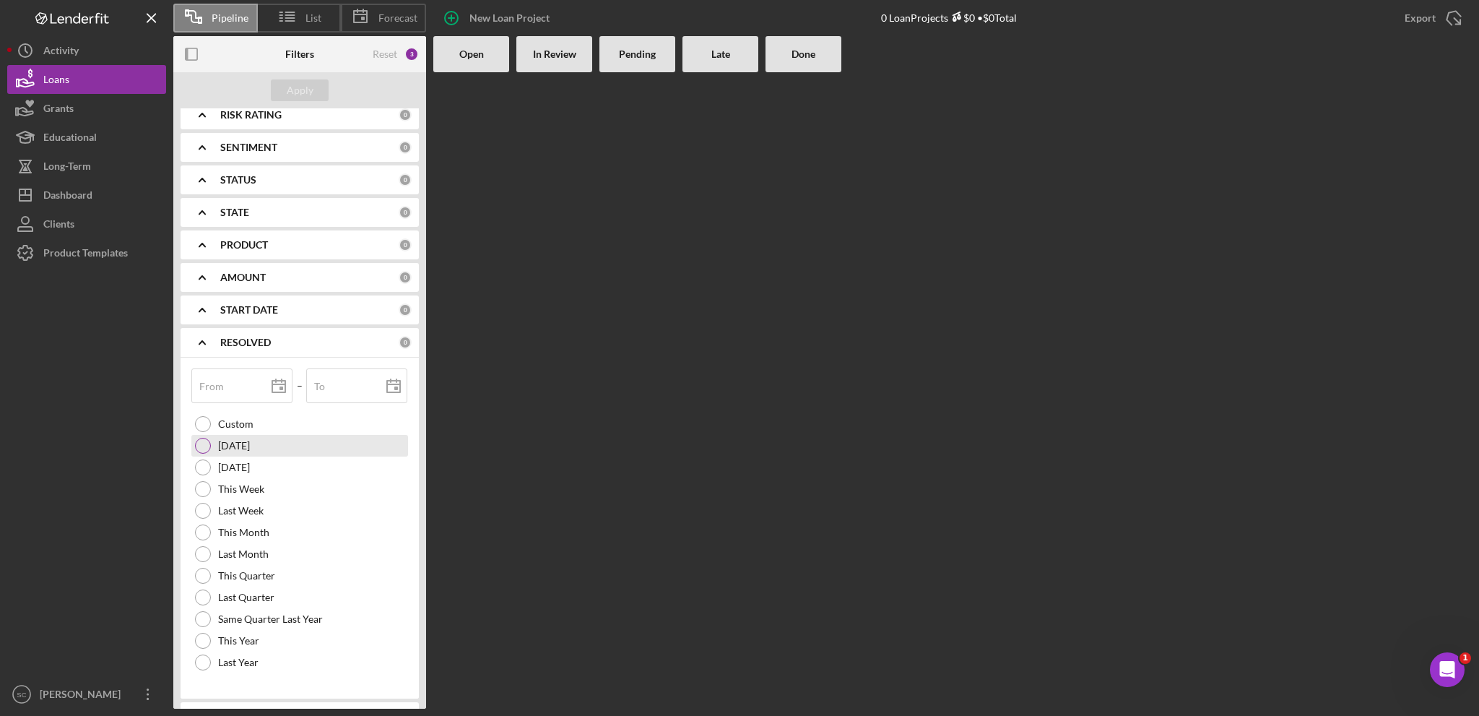
scroll to position [217, 0]
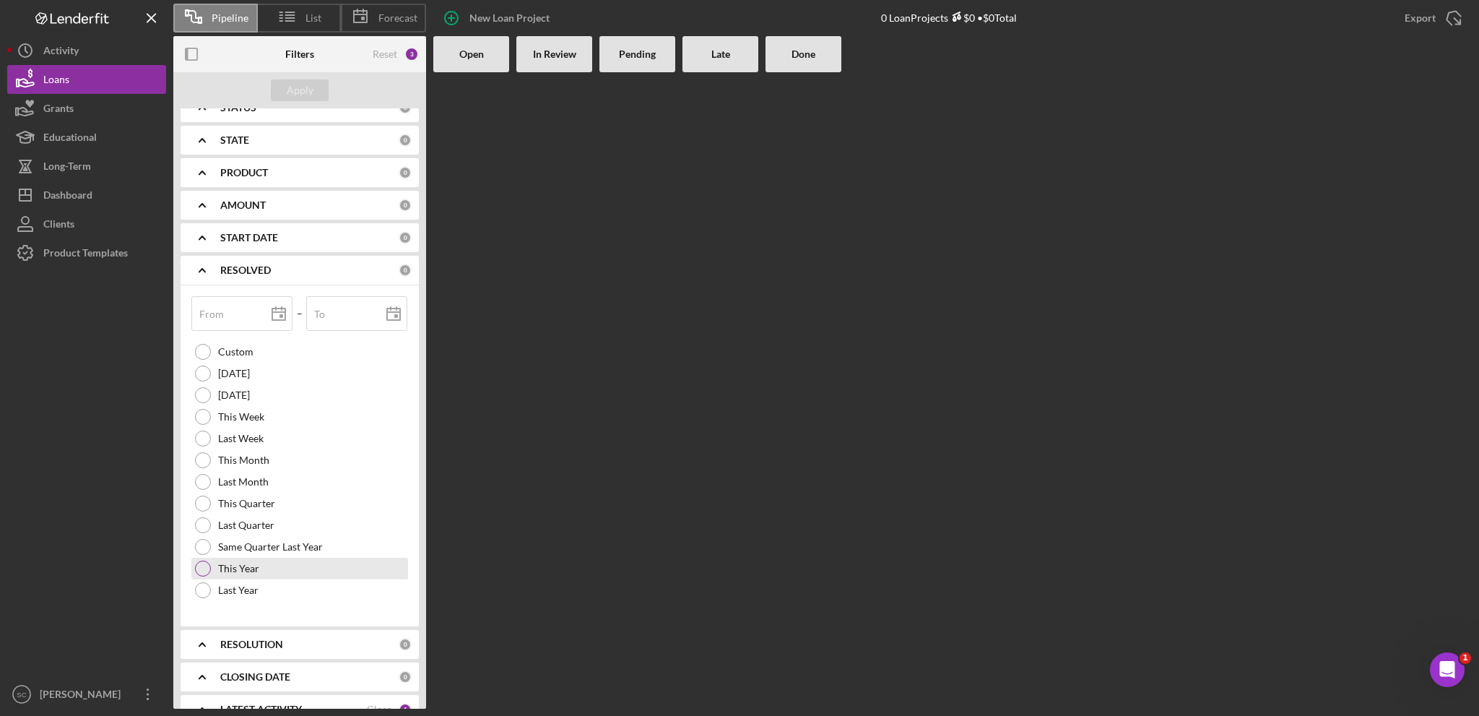
click at [211, 562] on div "This Year" at bounding box center [299, 569] width 217 height 22
type input "[DATE]"
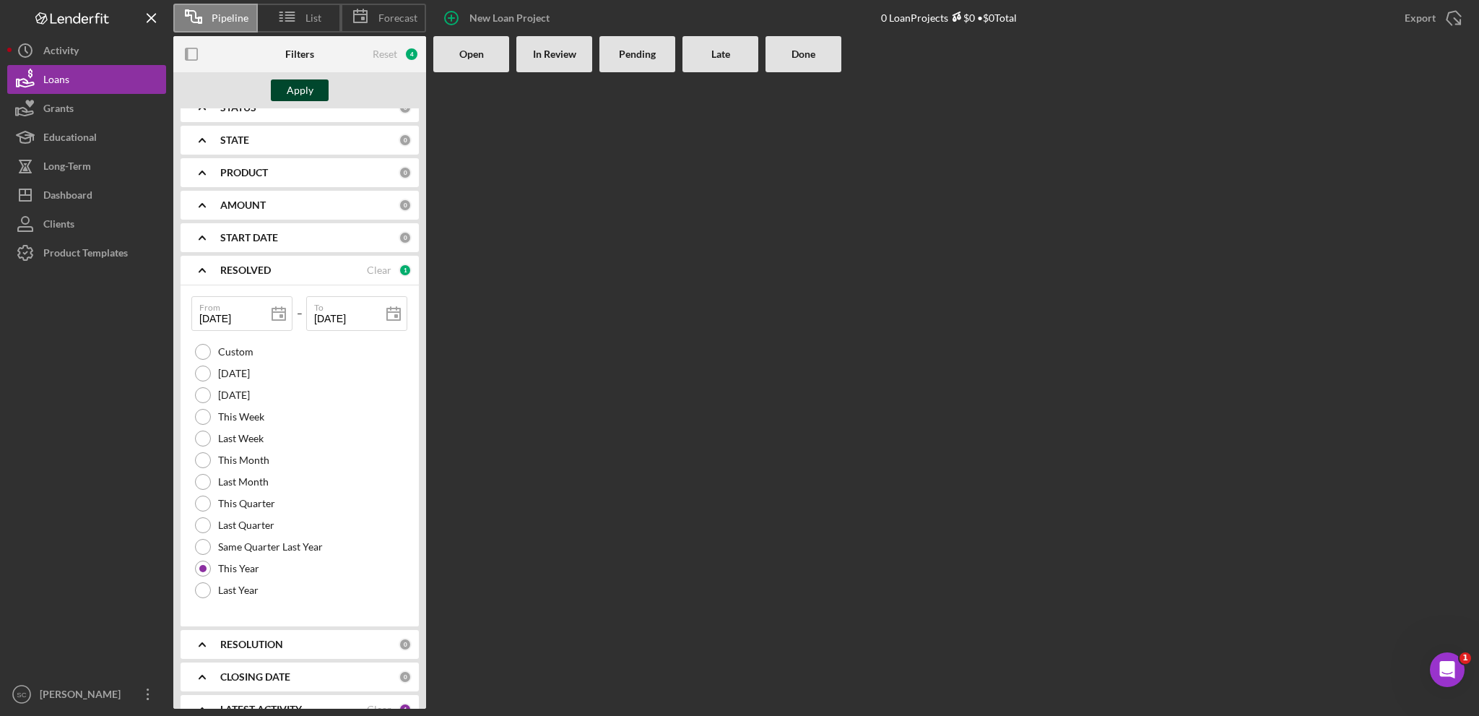
click at [312, 89] on button "Apply" at bounding box center [300, 90] width 58 height 22
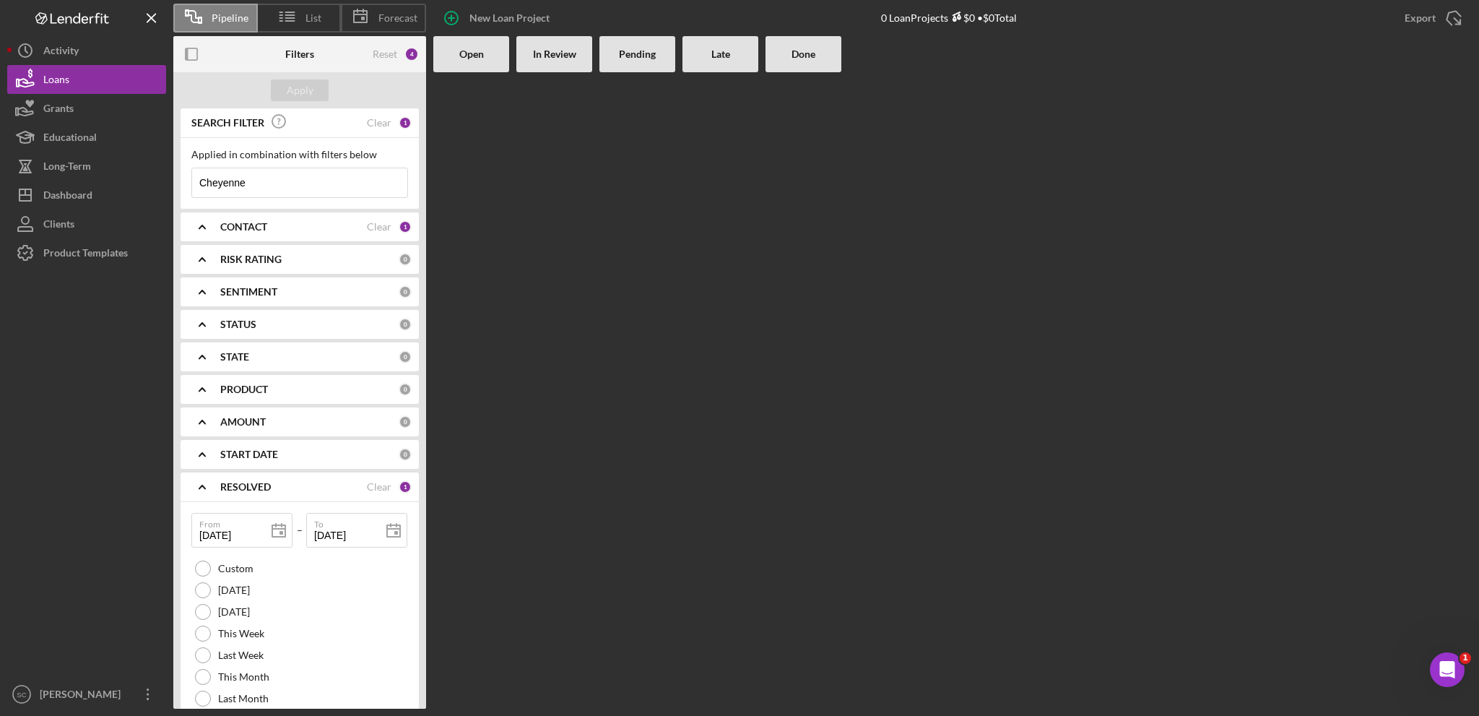
click at [309, 183] on input "Cheyenne" at bounding box center [299, 182] width 215 height 29
type input "[PERSON_NAME]"
drag, startPoint x: 292, startPoint y: 187, endPoint x: 199, endPoint y: 185, distance: 93.9
click at [201, 185] on input "[PERSON_NAME]" at bounding box center [299, 182] width 215 height 29
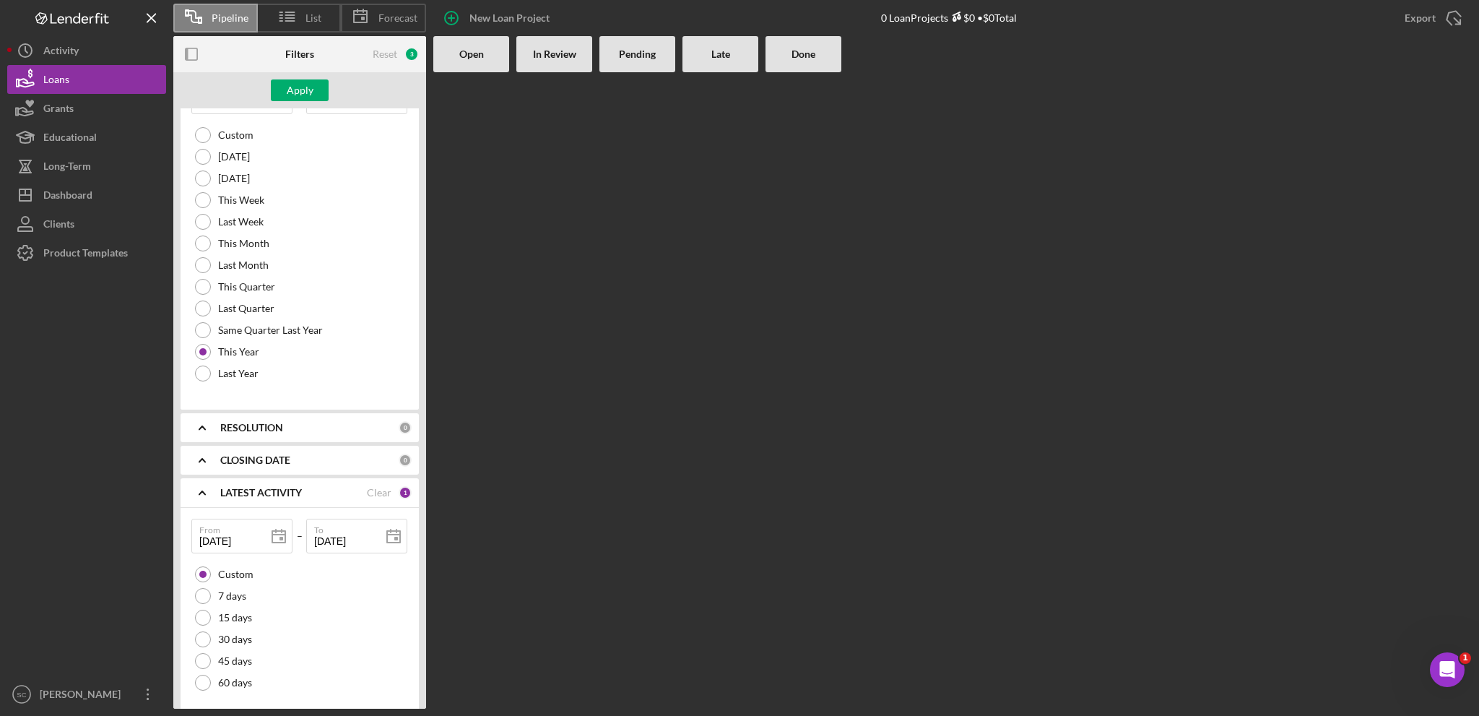
scroll to position [453, 0]
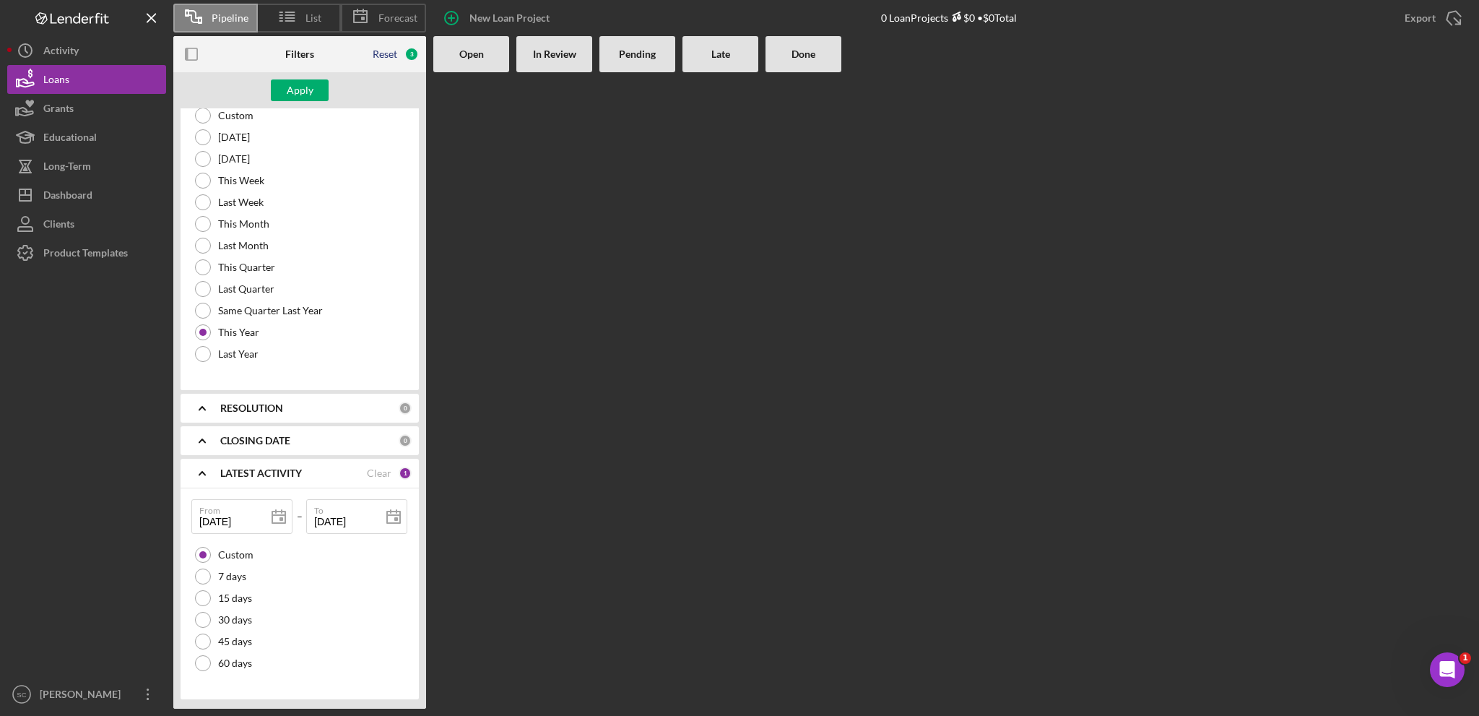
click at [387, 52] on div "Reset" at bounding box center [385, 54] width 25 height 12
click at [251, 513] on div "From" at bounding box center [242, 517] width 102 height 36
click at [272, 520] on icon at bounding box center [279, 517] width 36 height 36
type input "[DATE]"
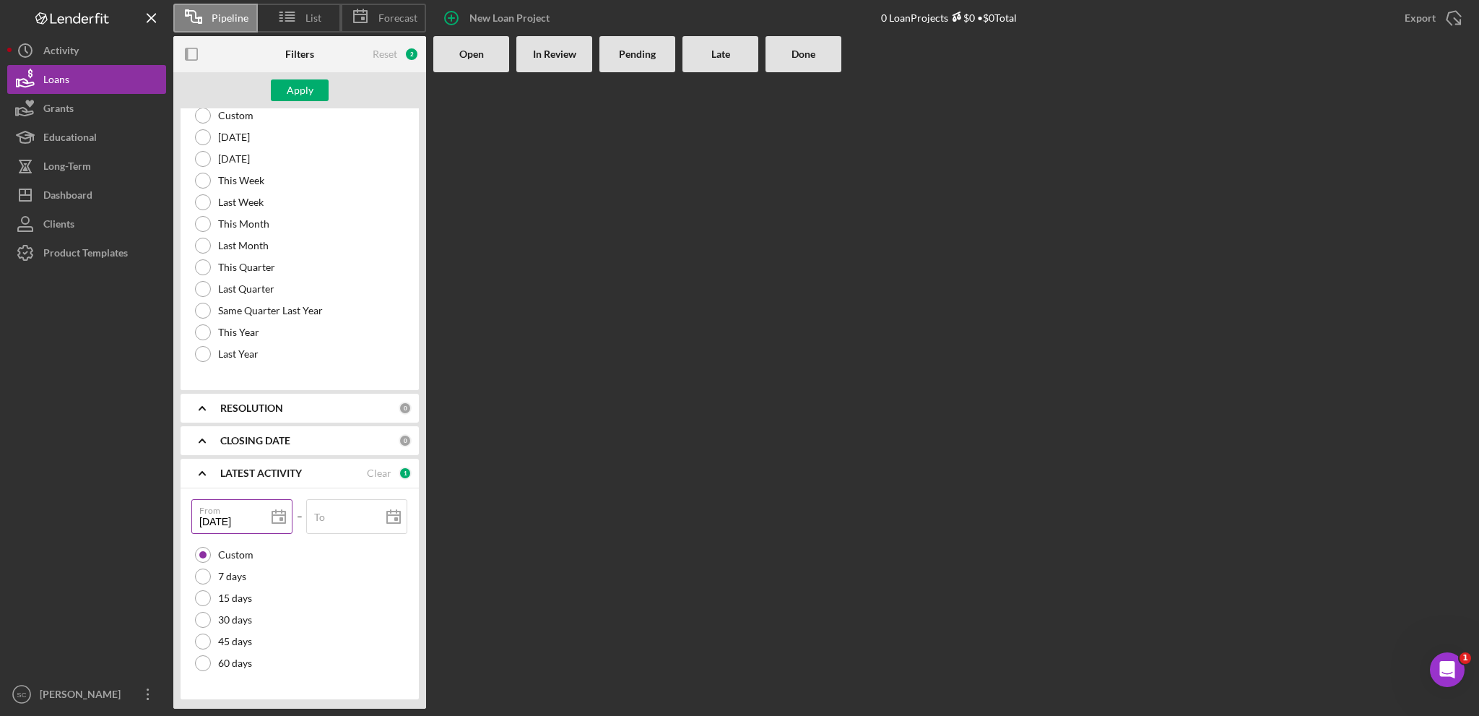
type input "[DATE]"
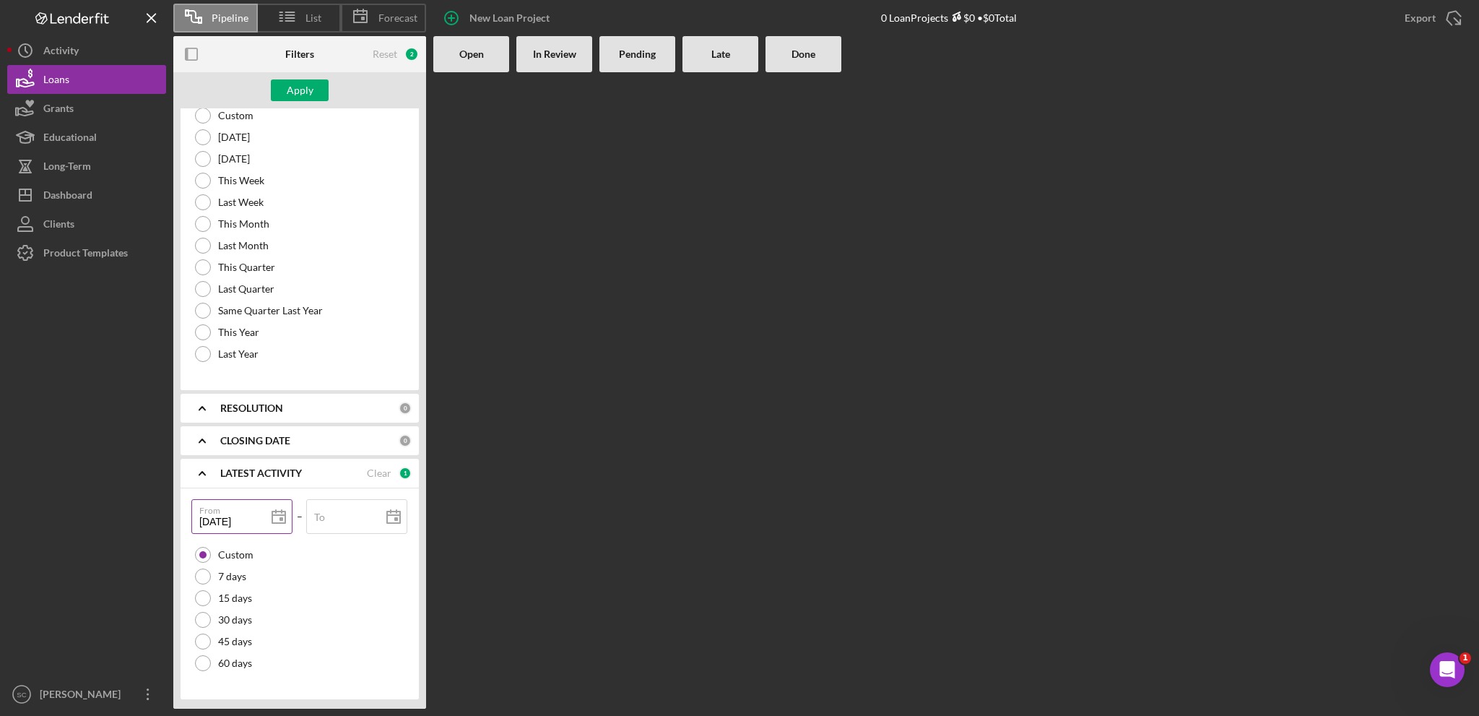
type input "[DATE]"
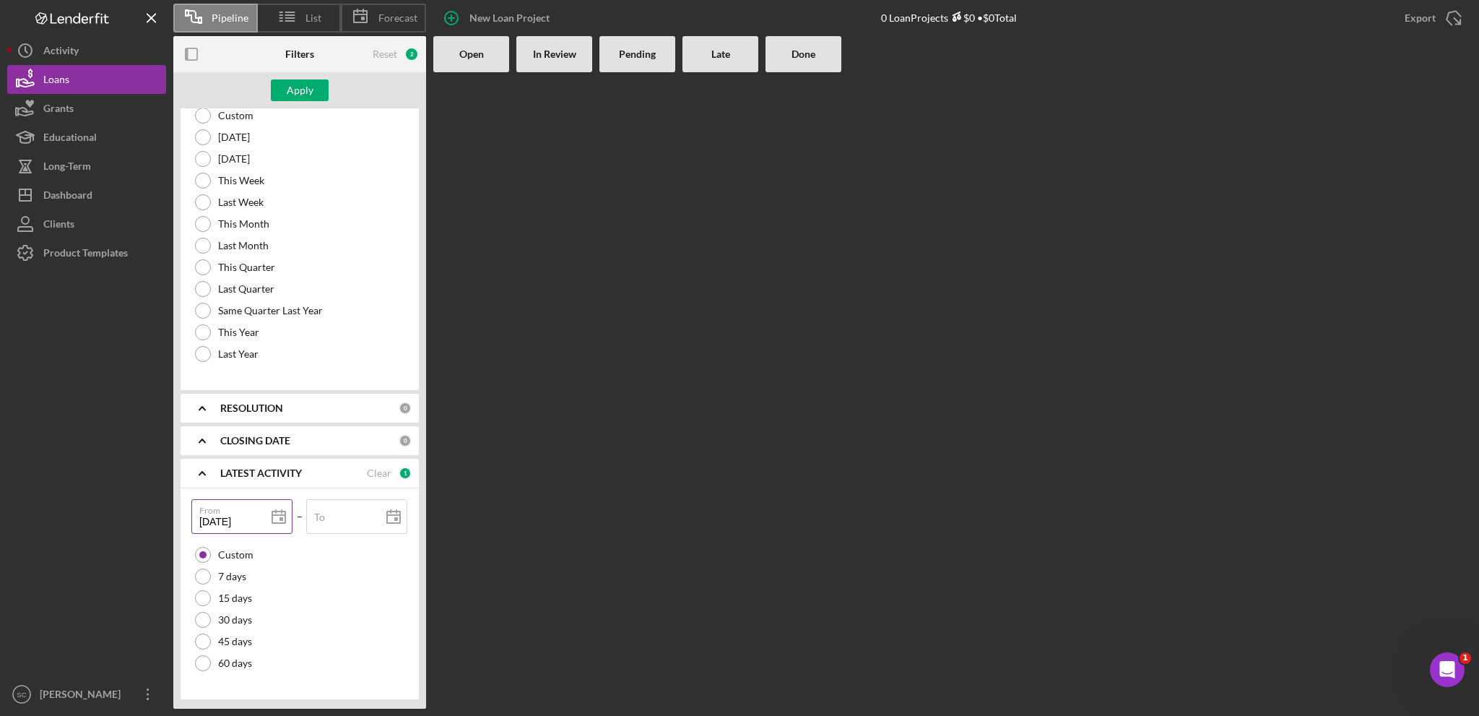
type input "[DATE]"
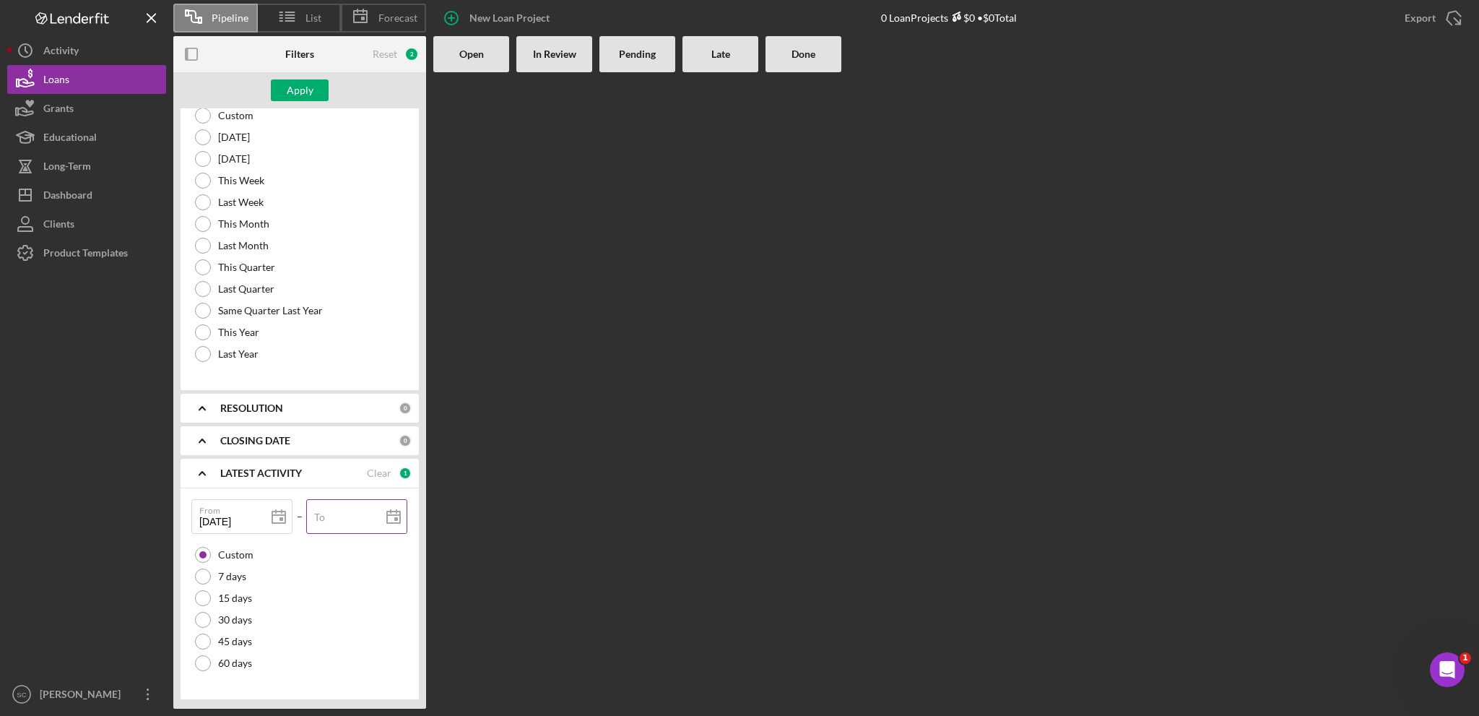
click at [285, 516] on polygon at bounding box center [278, 517] width 13 height 12
type input "[DATE]"
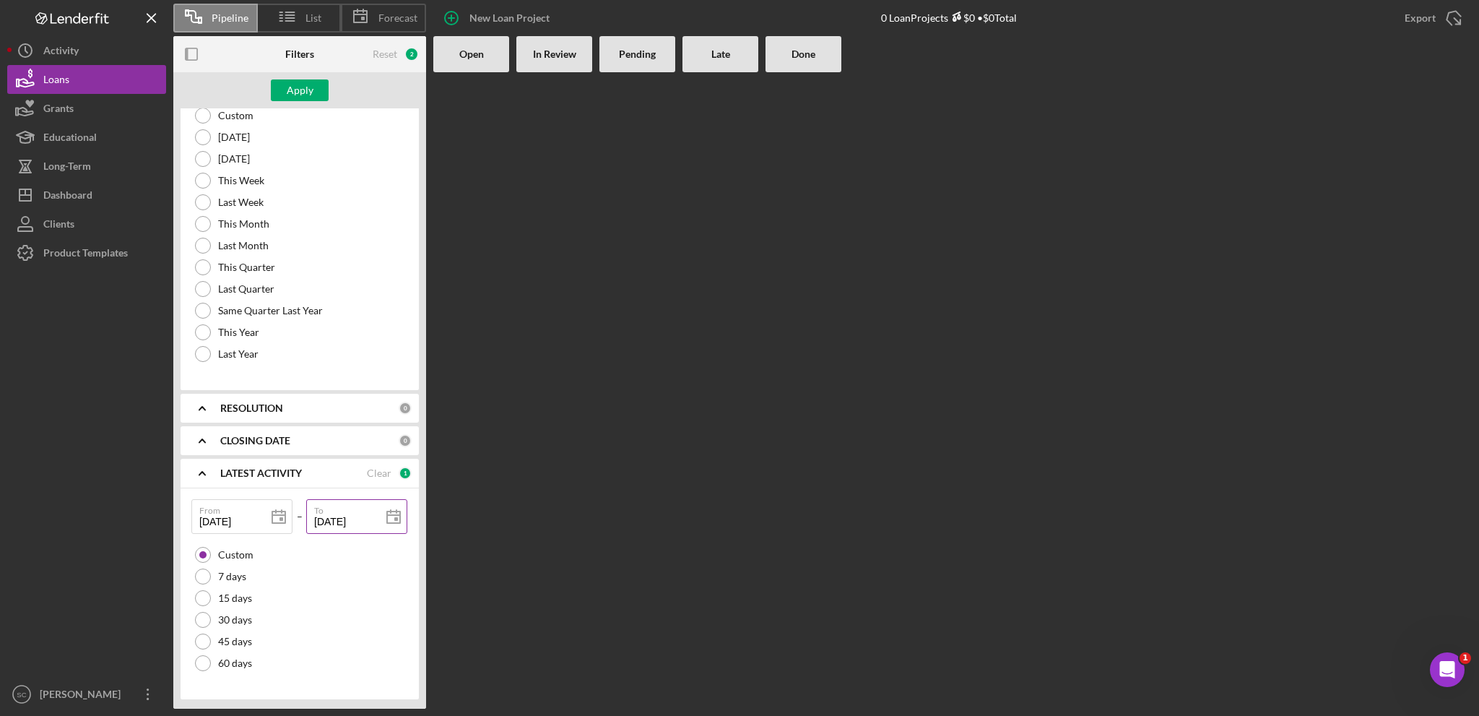
type input "[DATE]"
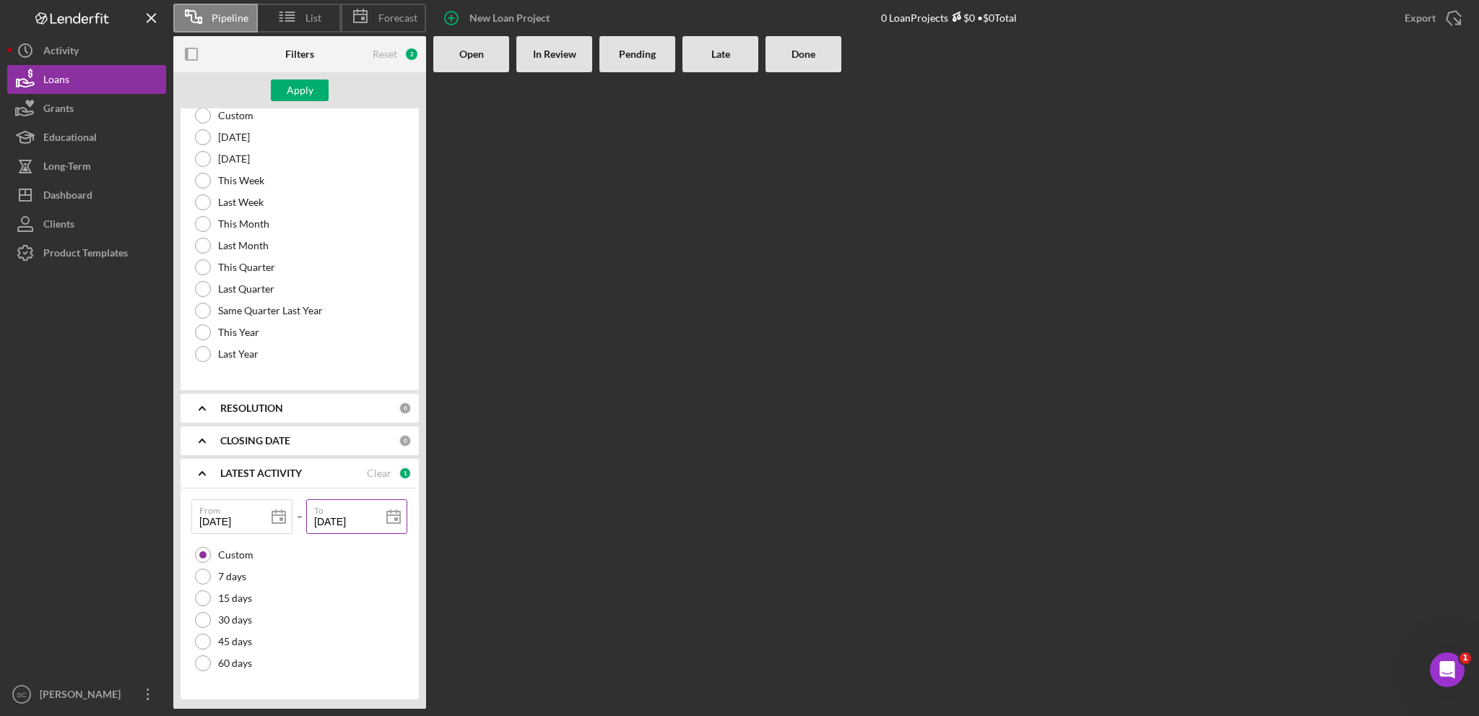
type input "[DATE]"
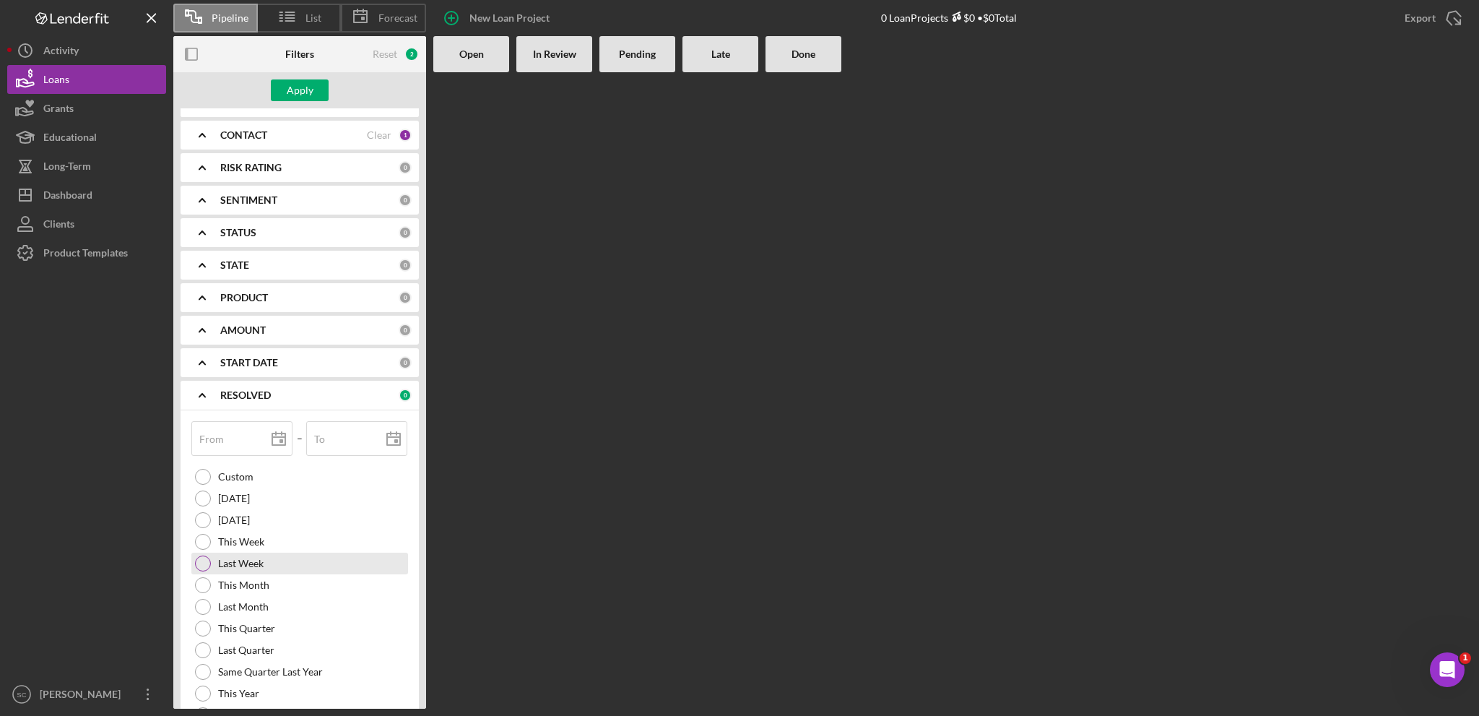
scroll to position [0, 0]
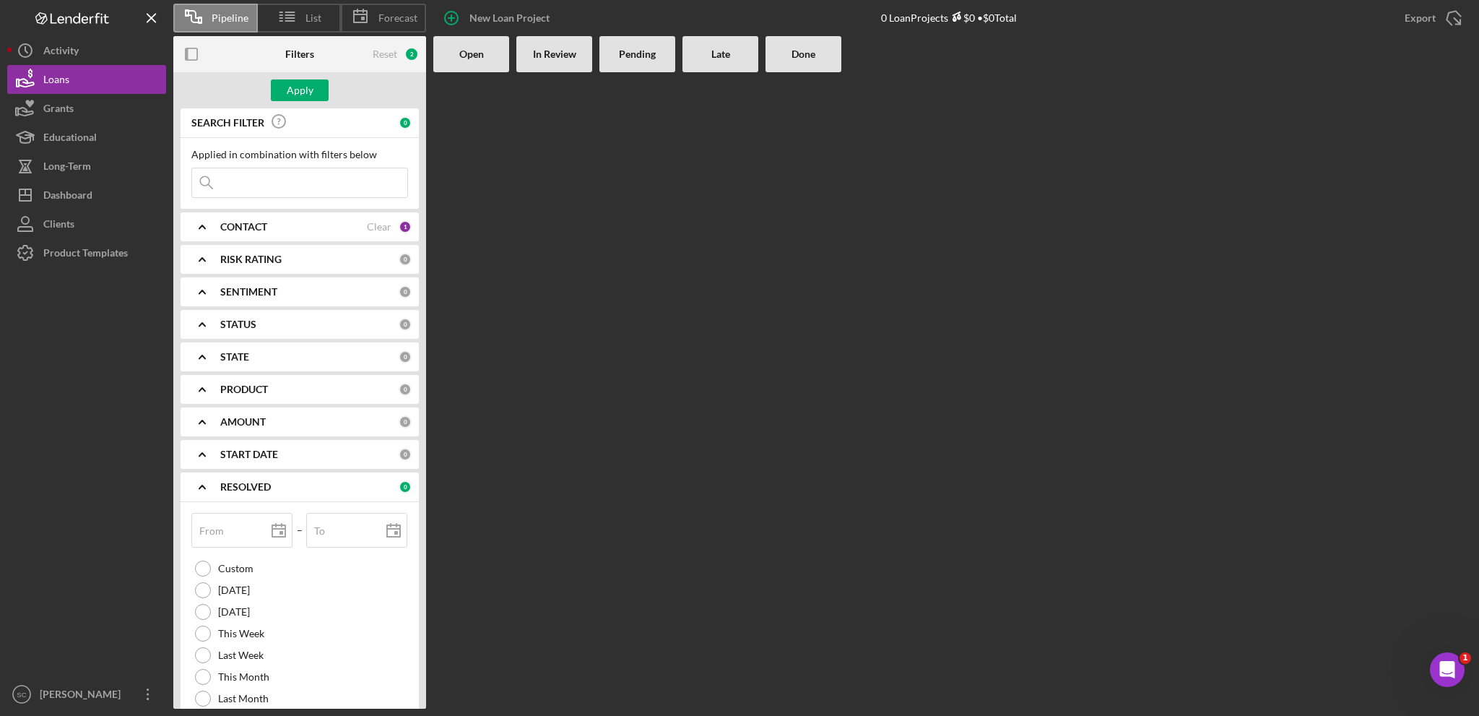
click at [277, 190] on input at bounding box center [299, 182] width 215 height 29
type input "C"
type input "Ch"
type input "Che"
type input "Chey"
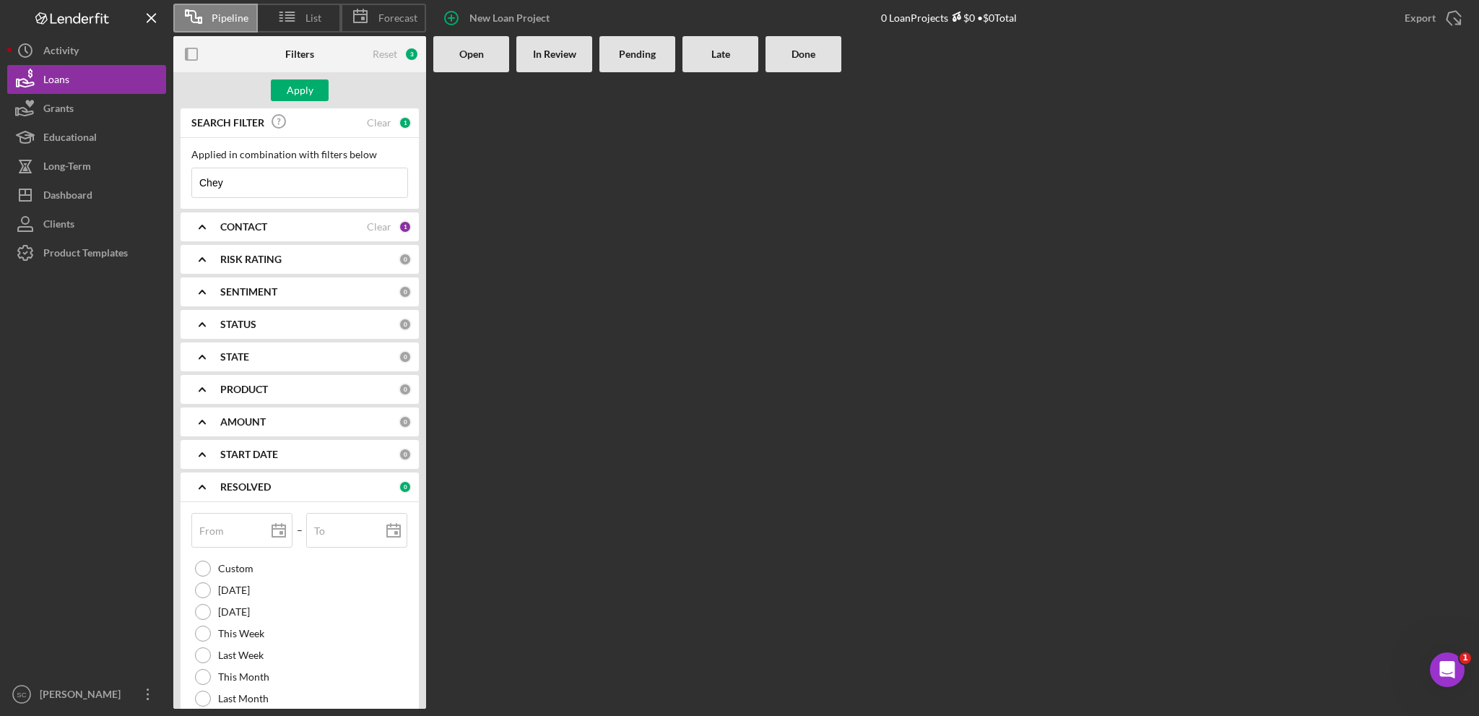
type input "Cheyn"
type input "Cheyne"
type input "Cheynee"
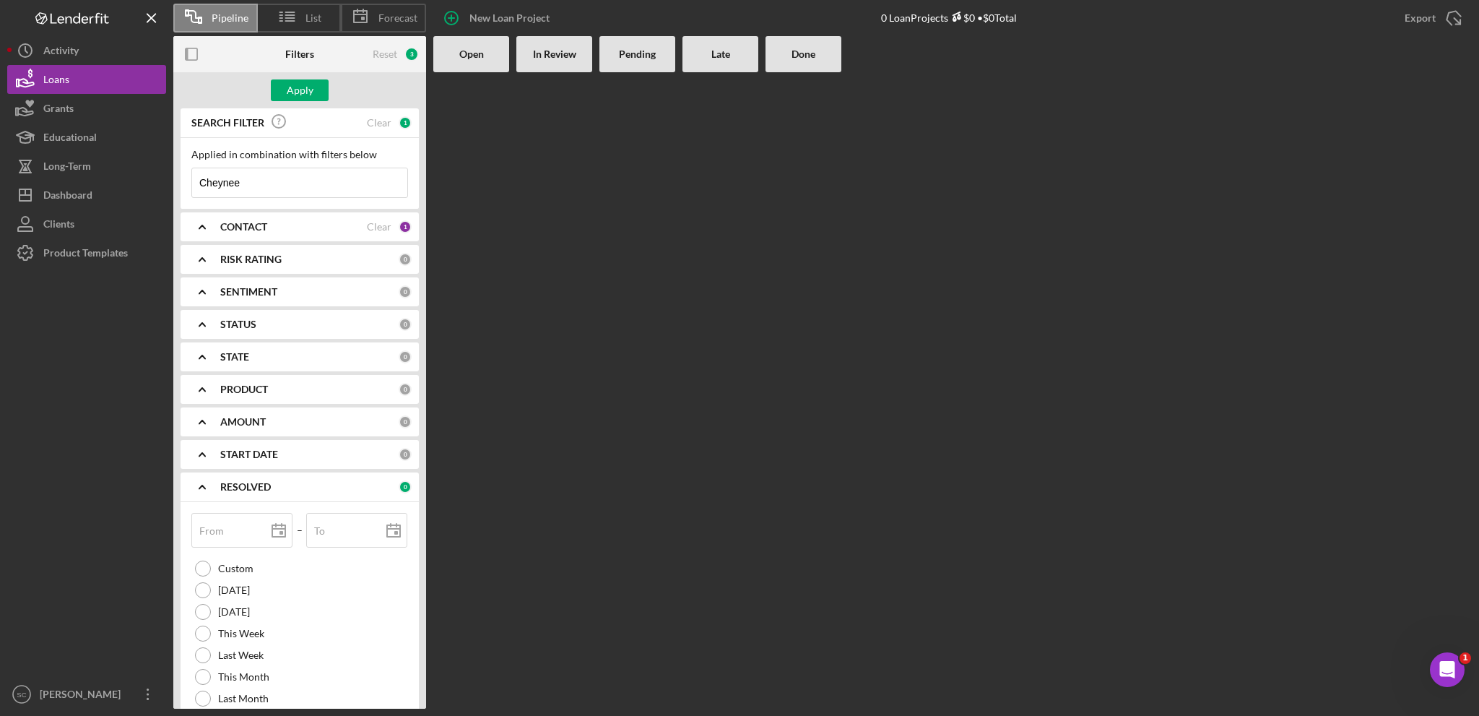
type input "Cheyne"
type input "Cheyn"
type input "Chey"
type input "Cheye"
type input "Cheyen"
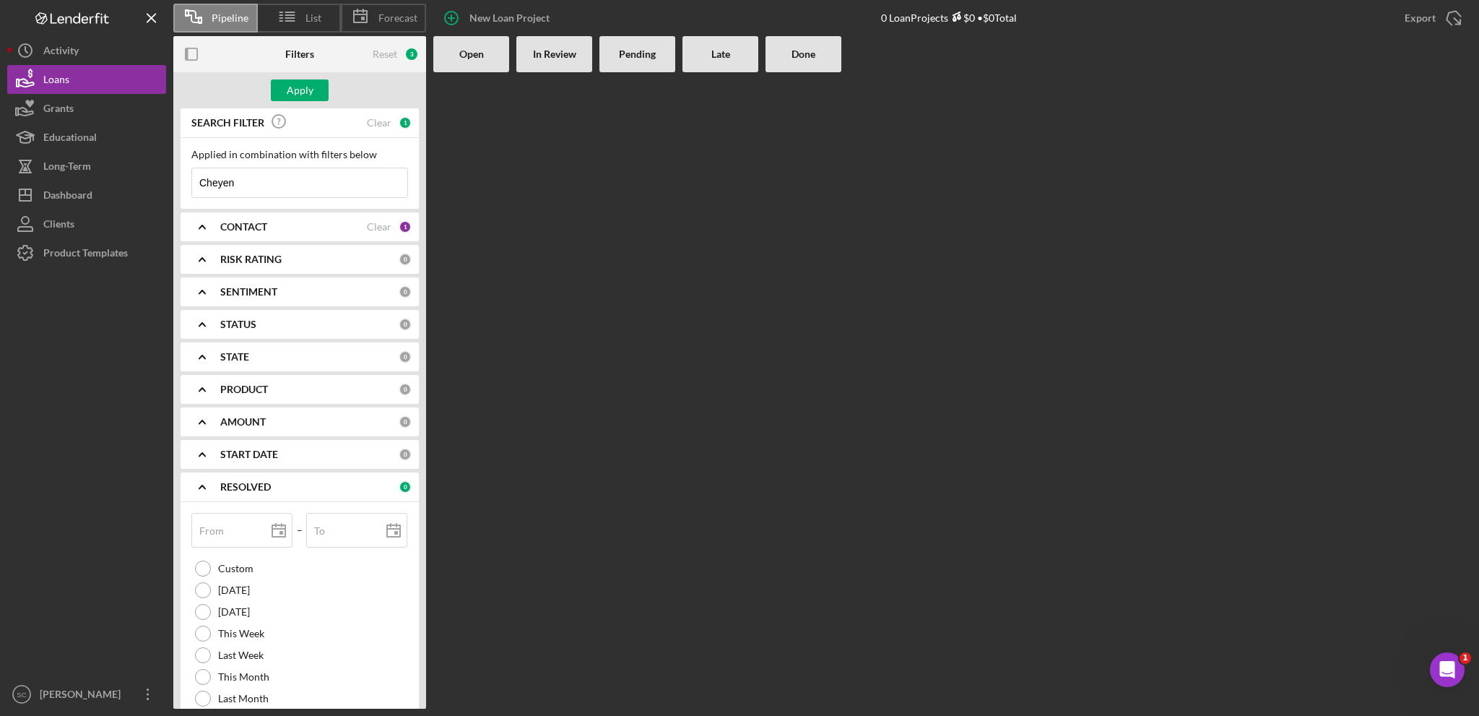
type input "Cheyenn"
type input "Cheyenne"
type input "Cheyenne D"
type input "Cheyenne Di"
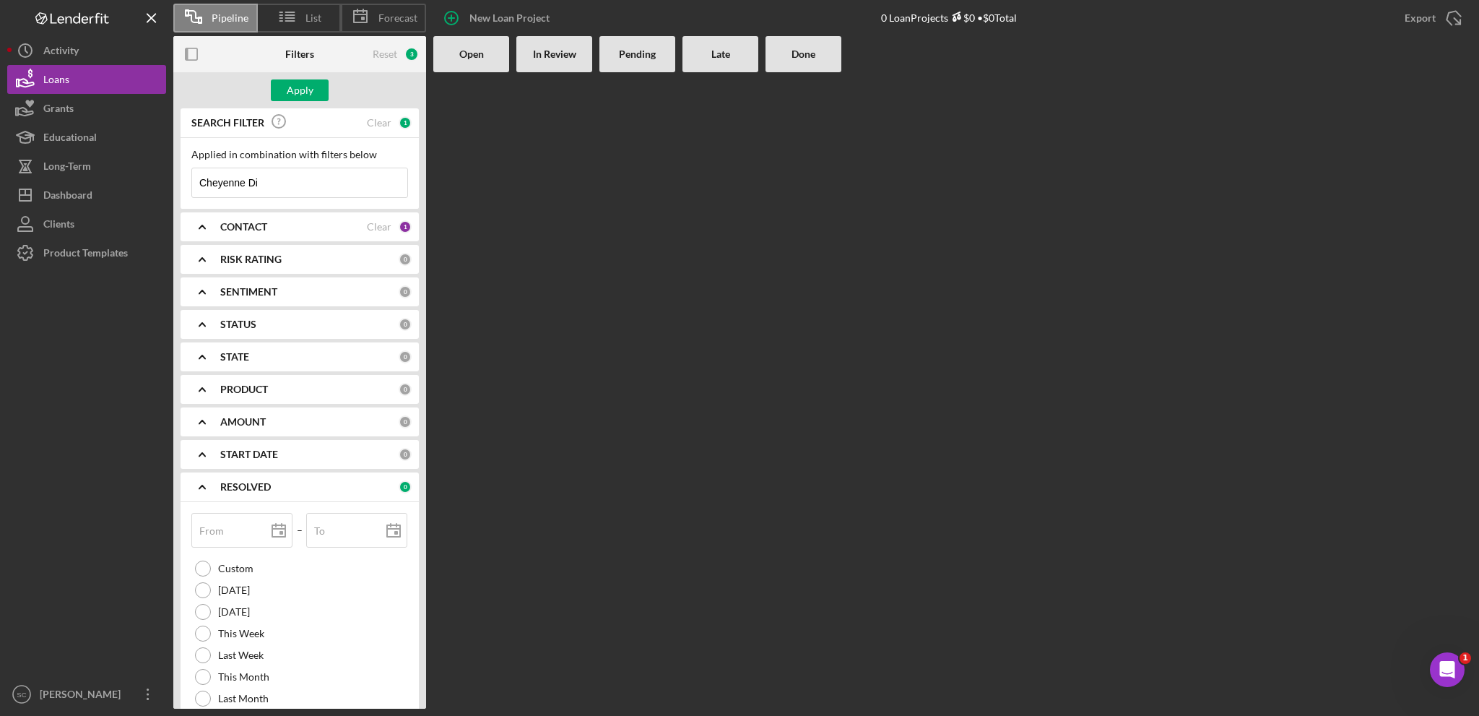
type input "Cheyenne Dic"
click at [196, 325] on icon "Icon/Expander" at bounding box center [202, 324] width 36 height 36
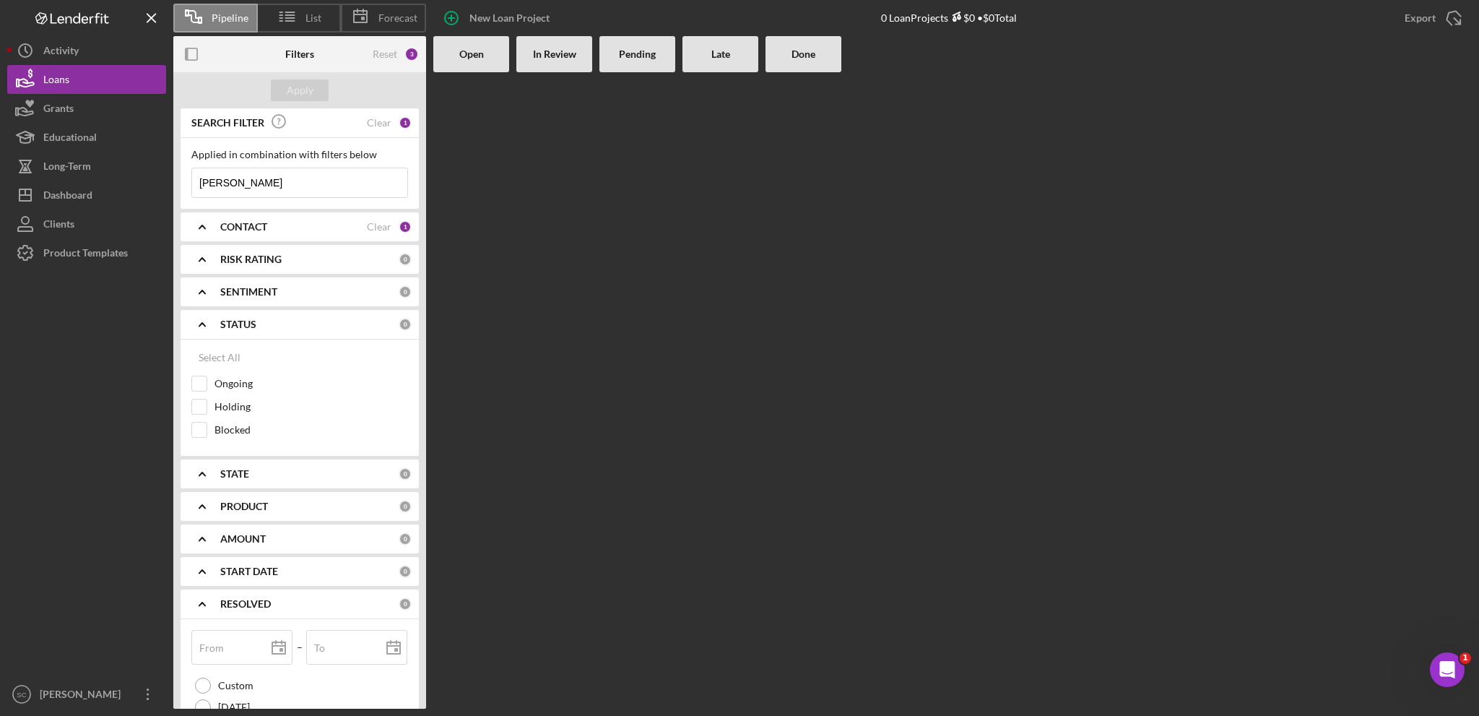
click at [207, 328] on icon "Icon/Expander" at bounding box center [202, 324] width 36 height 36
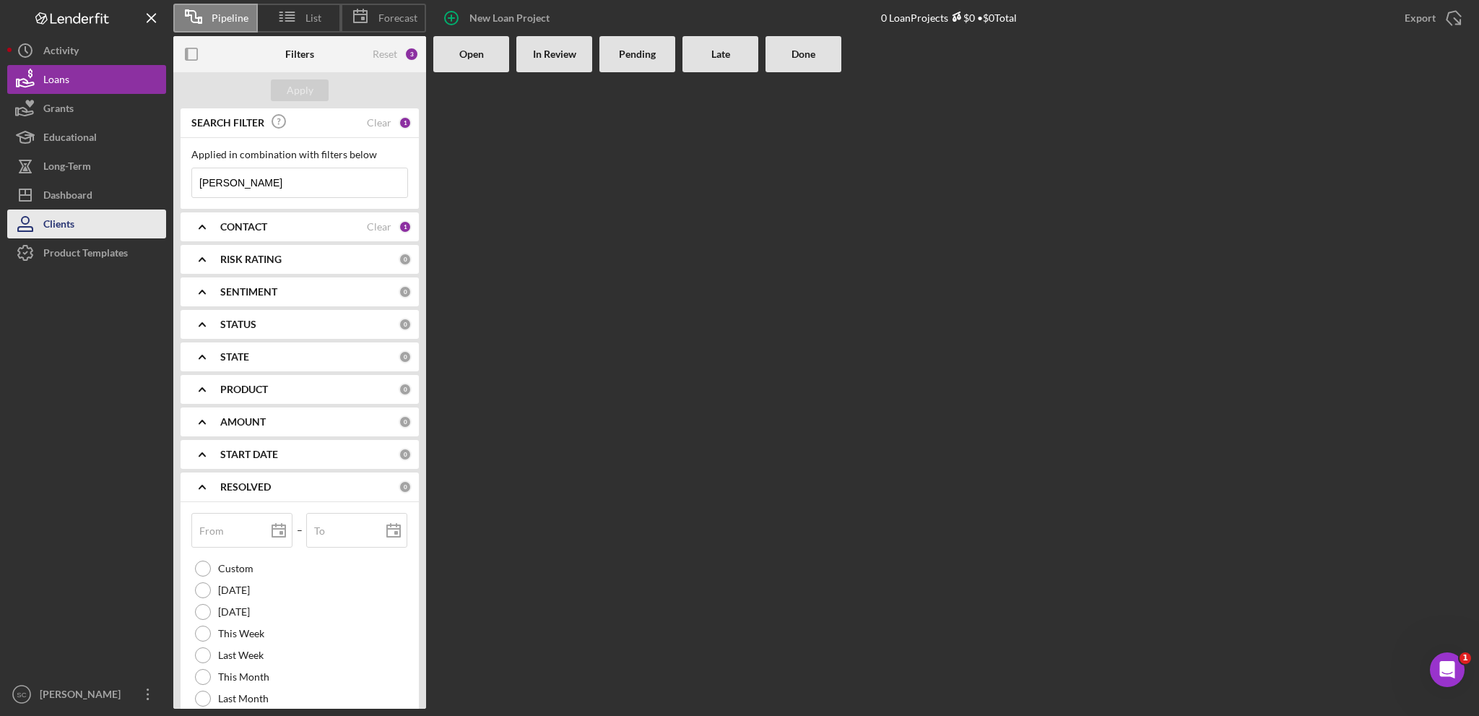
click at [72, 213] on div "Clients" at bounding box center [58, 225] width 31 height 32
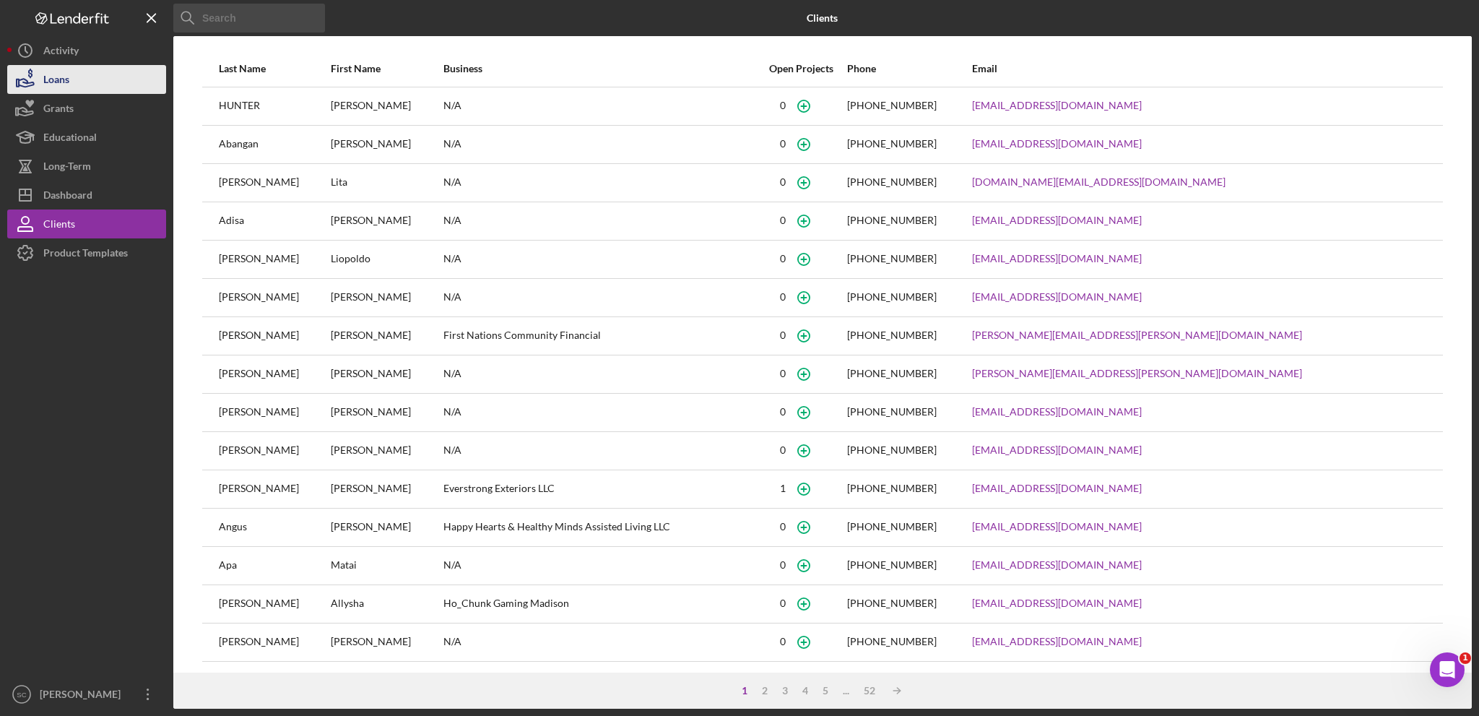
click at [110, 75] on button "Loans" at bounding box center [86, 79] width 159 height 29
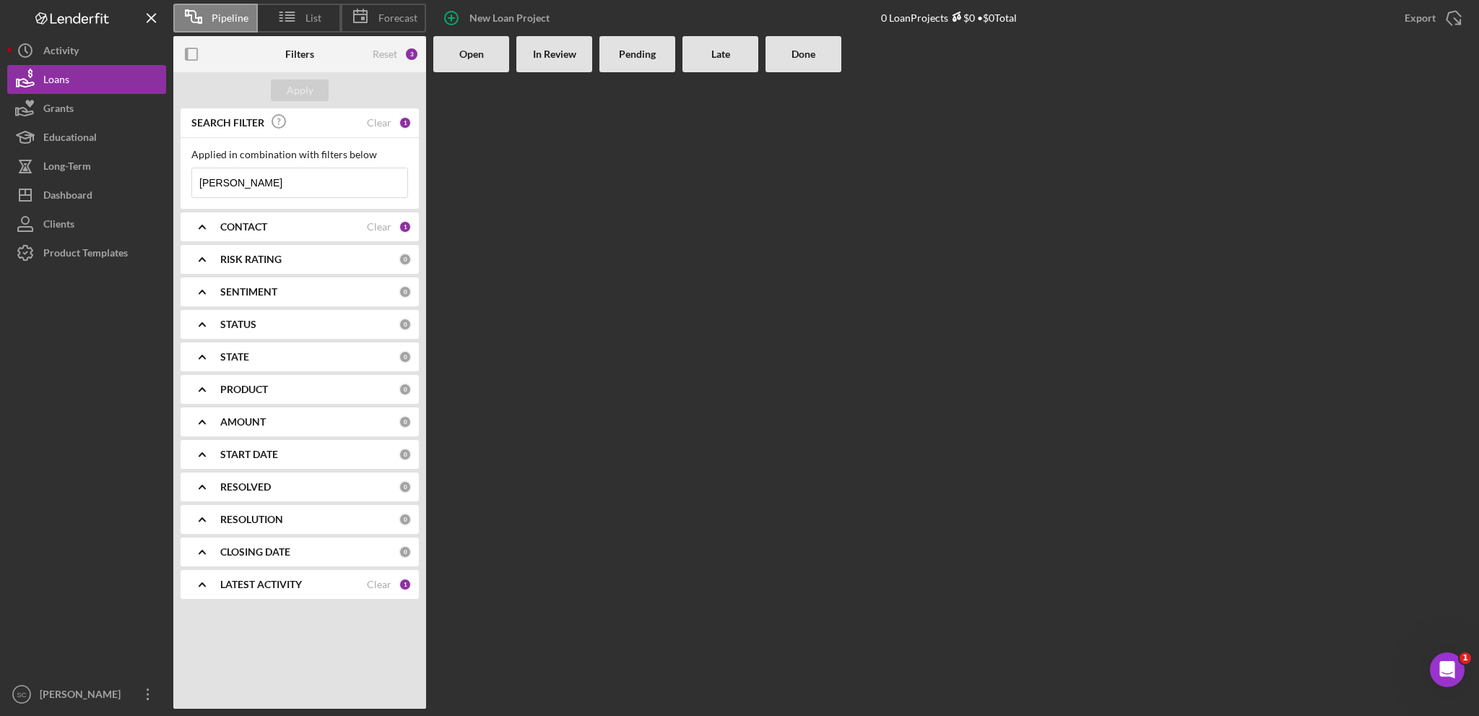
click at [199, 584] on polyline at bounding box center [202, 584] width 6 height 3
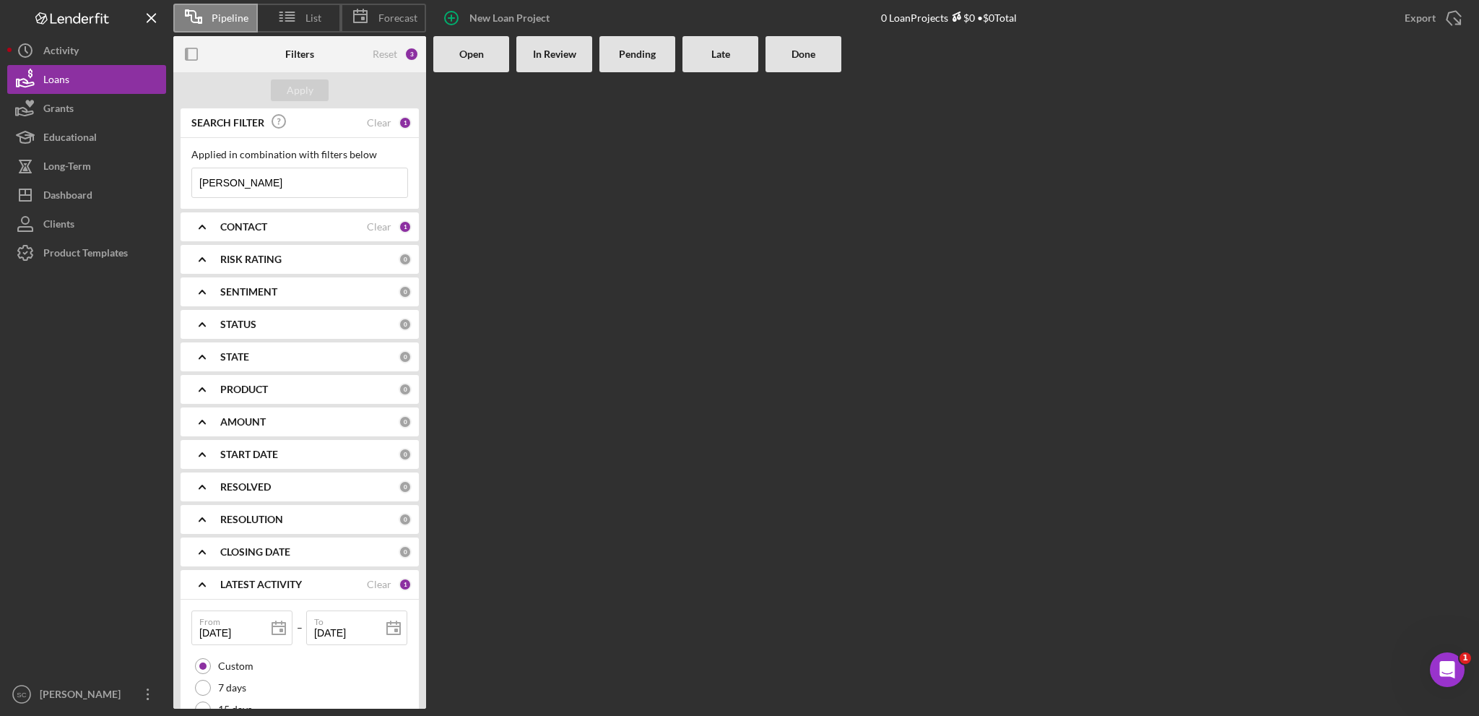
click at [803, 54] on b "Done" at bounding box center [804, 54] width 24 height 12
click at [820, 61] on div "Done" at bounding box center [804, 54] width 76 height 36
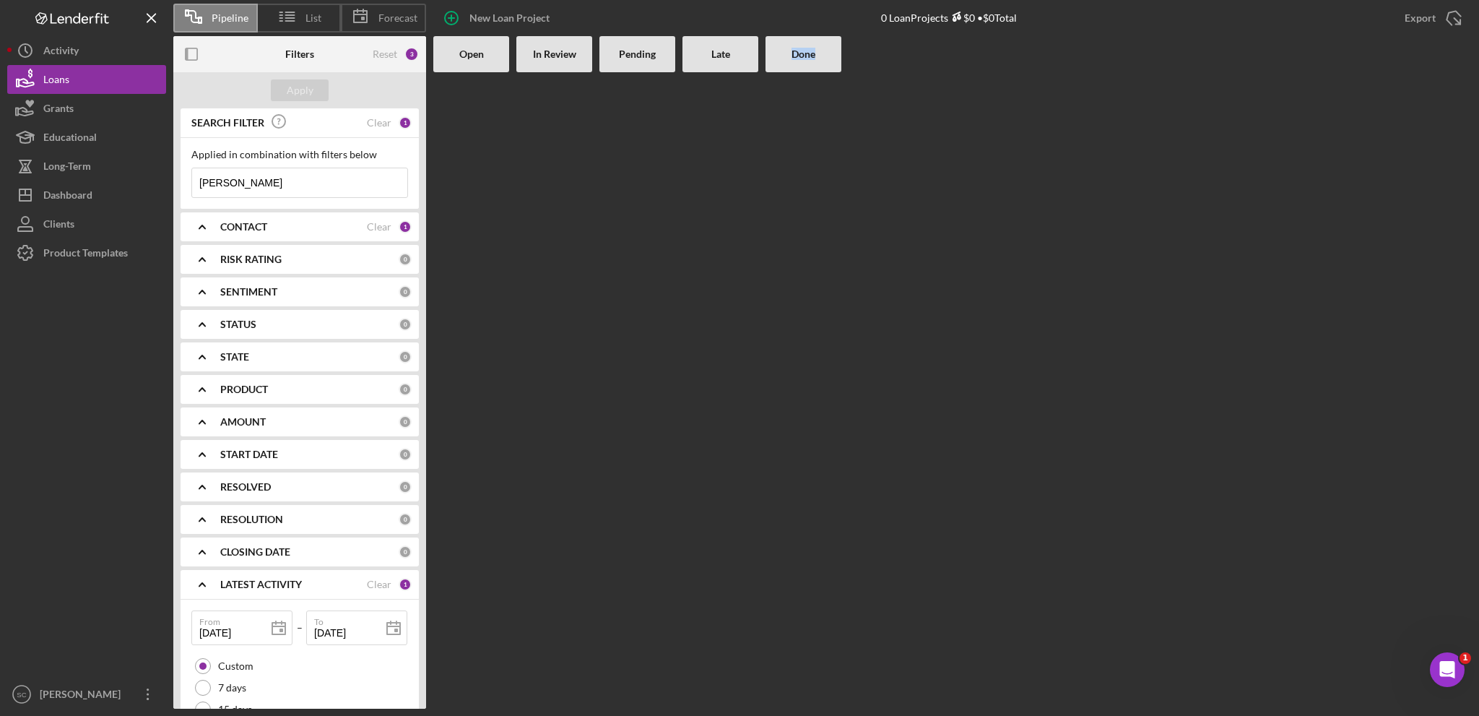
click at [778, 56] on div "Done" at bounding box center [803, 54] width 61 height 12
click at [207, 320] on icon "Icon/Expander" at bounding box center [202, 324] width 36 height 36
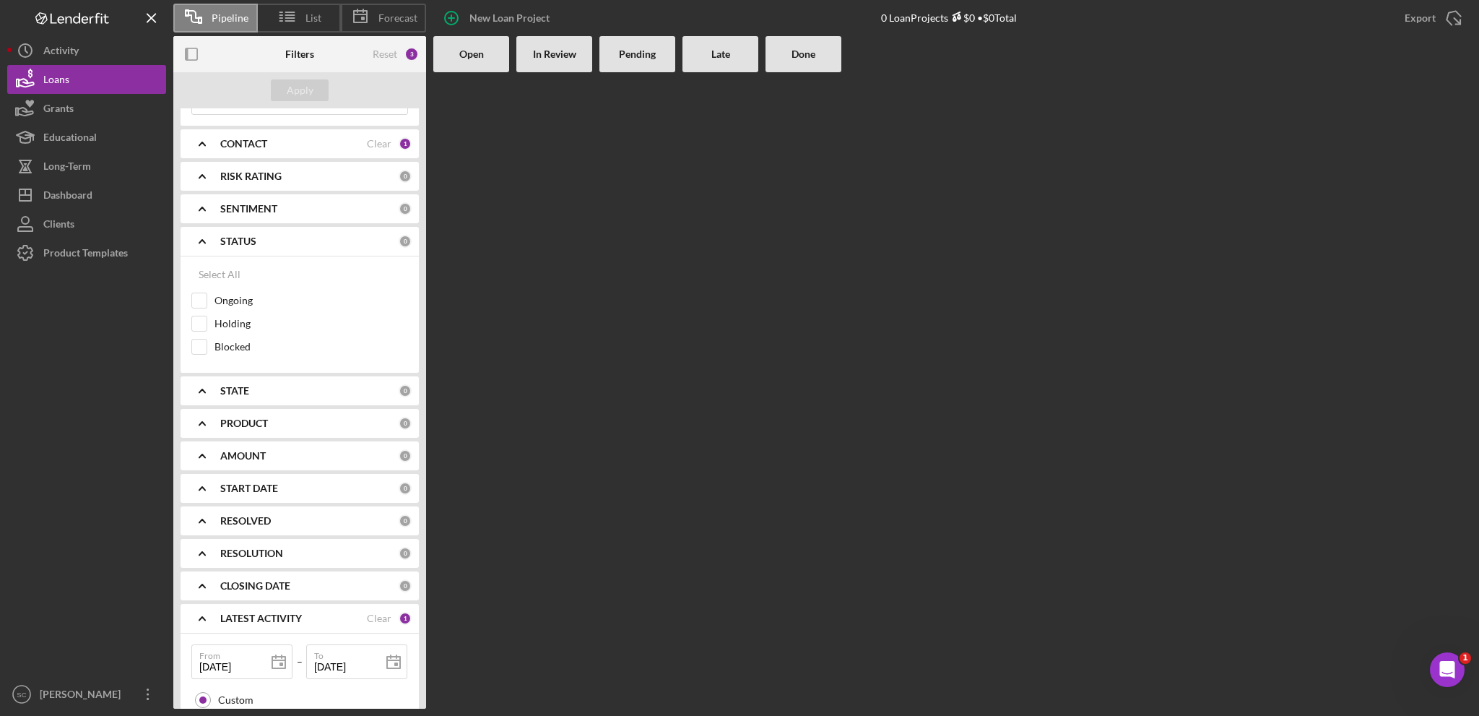
scroll to position [11, 0]
